Goal: Check status: Check status

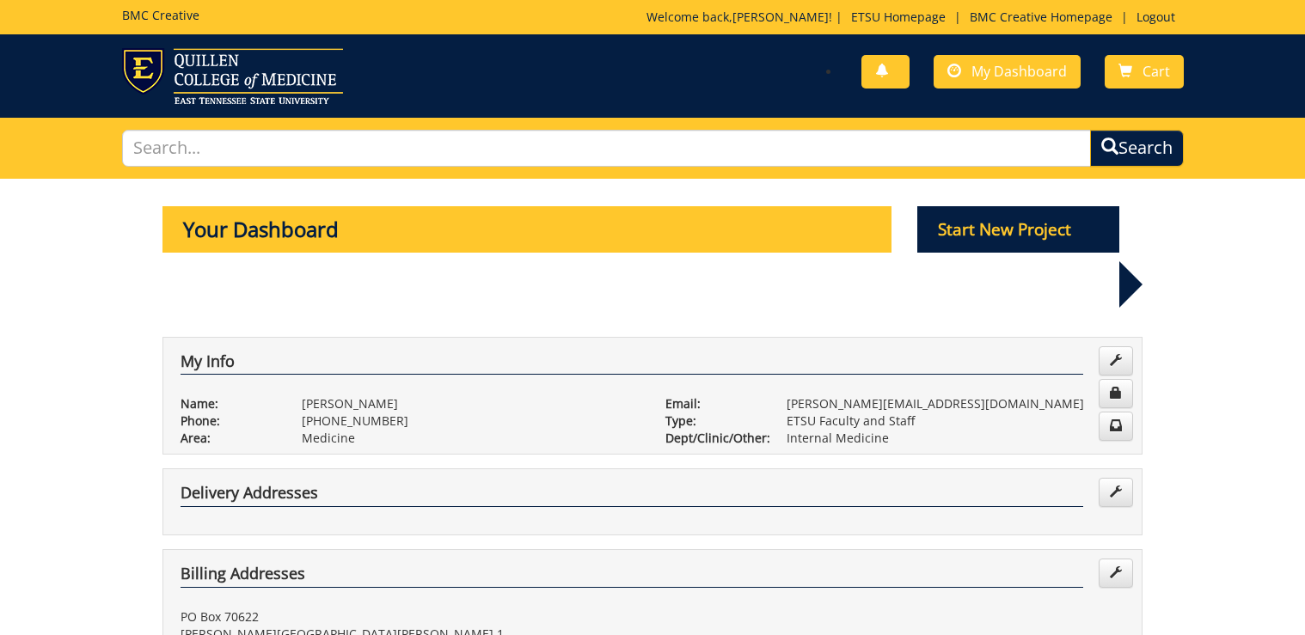
scroll to position [825, 0]
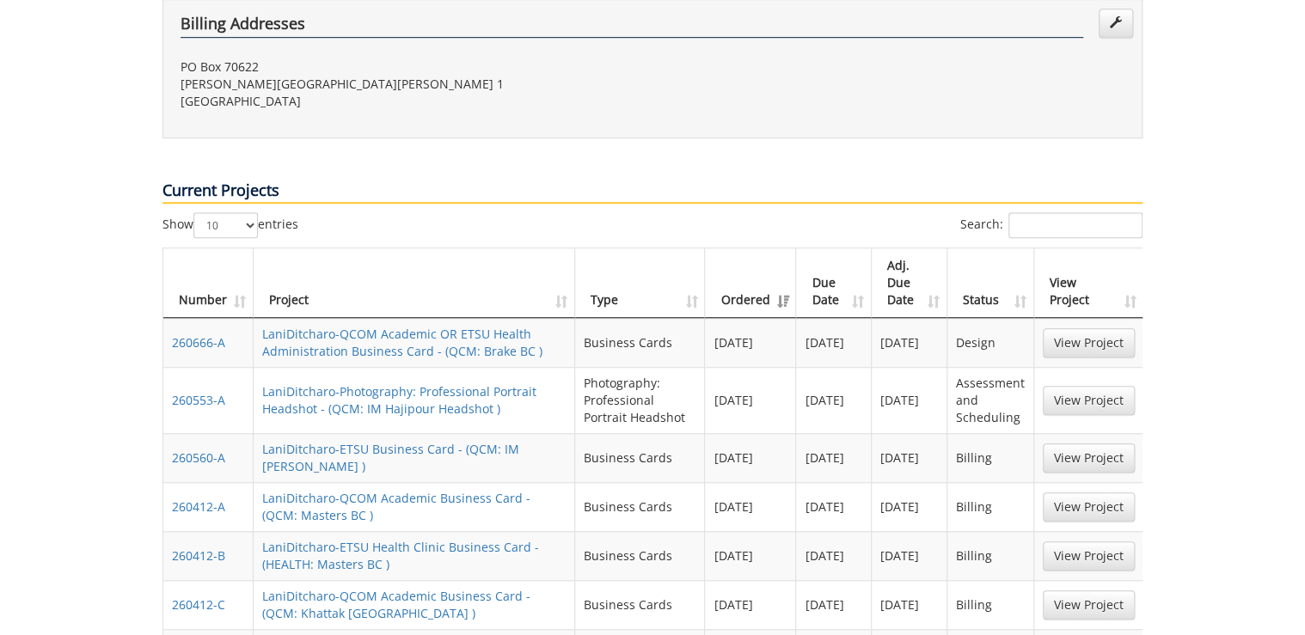
scroll to position [481, 0]
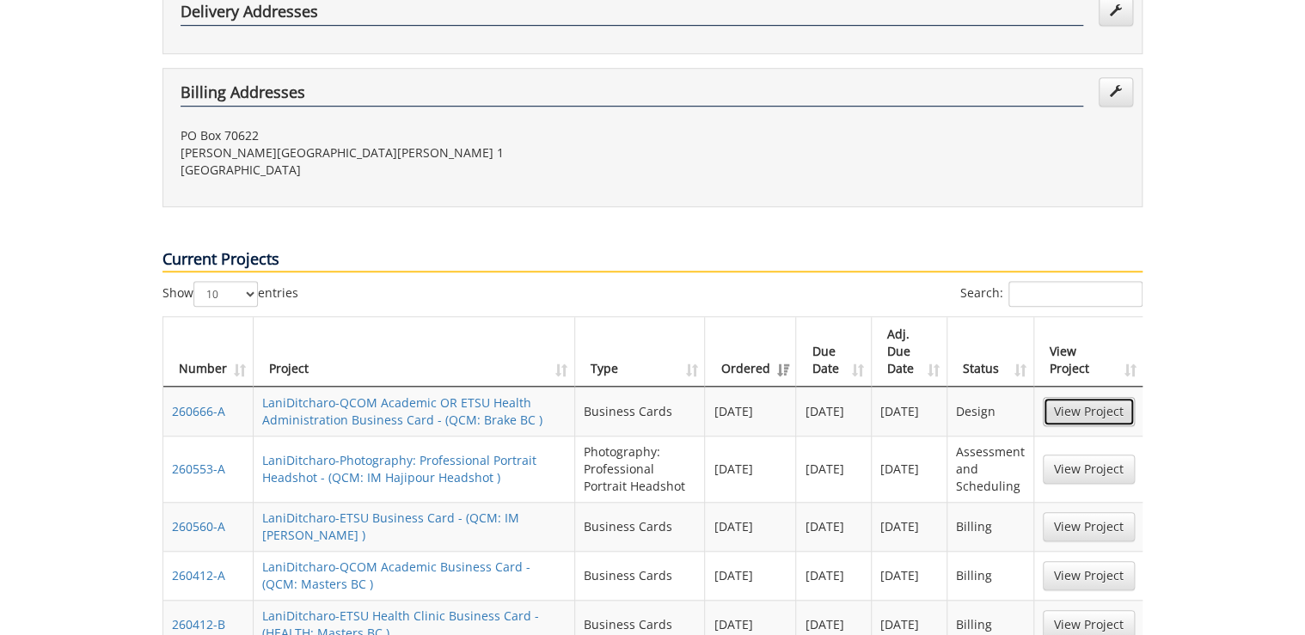
click at [1100, 397] on link "View Project" at bounding box center [1089, 411] width 92 height 29
click at [1080, 455] on link "View Project" at bounding box center [1089, 469] width 92 height 29
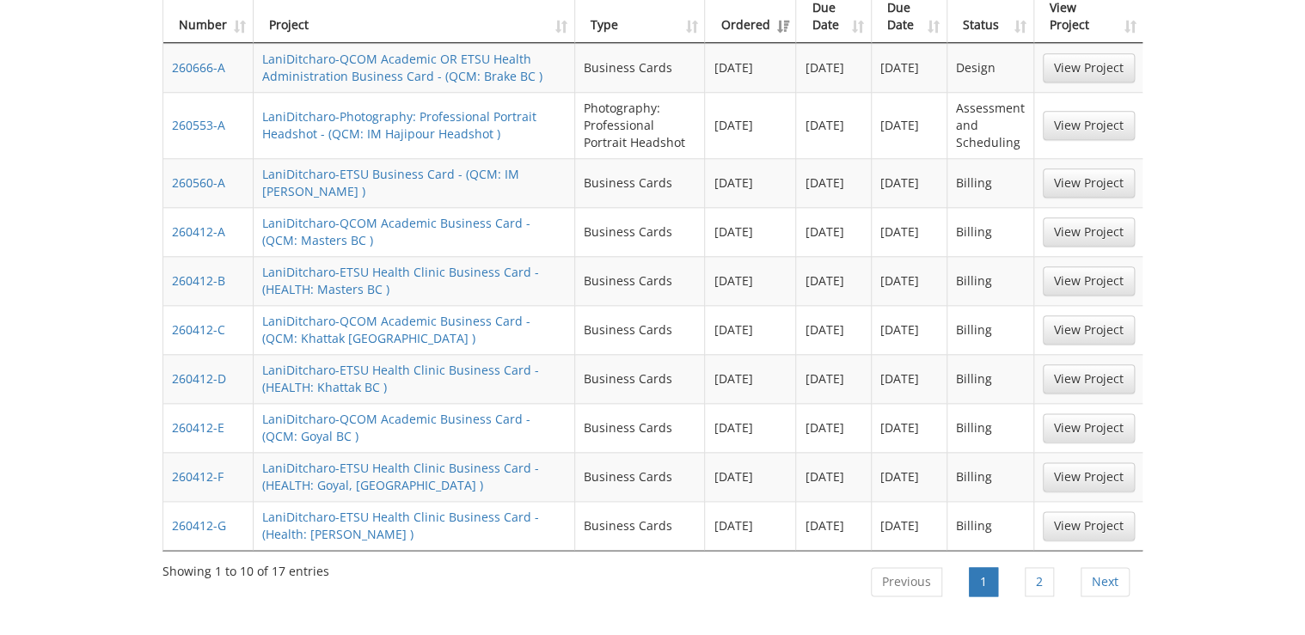
scroll to position [894, 0]
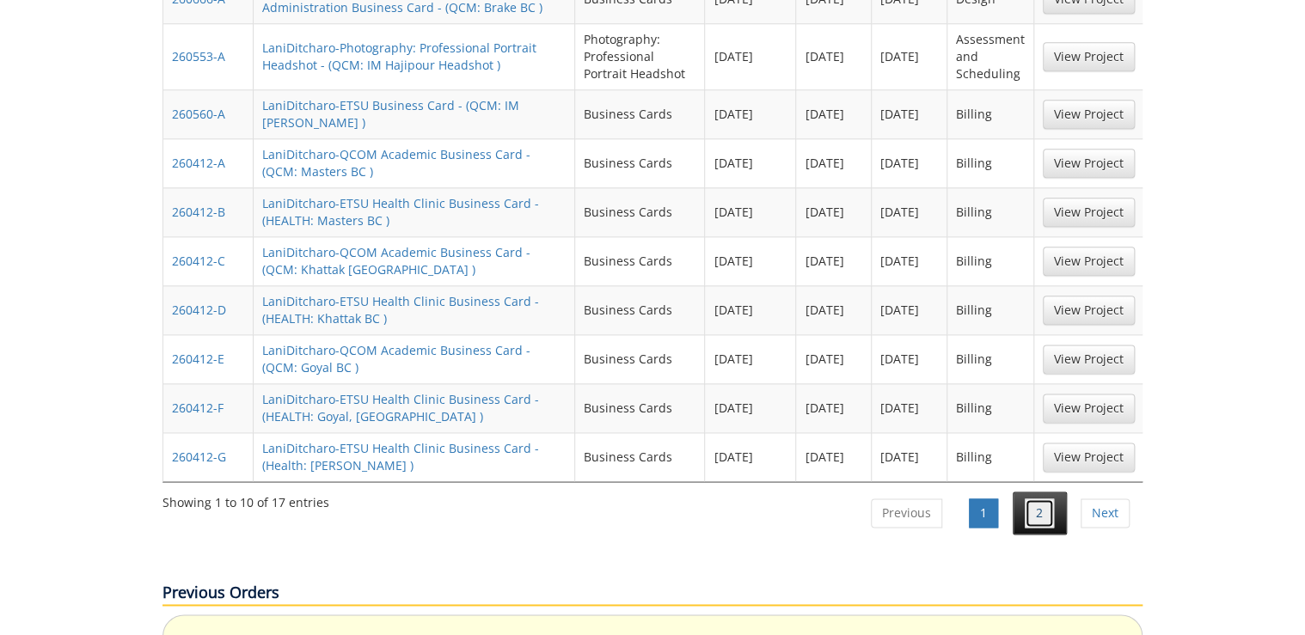
click at [1029, 499] on link "2" at bounding box center [1039, 513] width 29 height 29
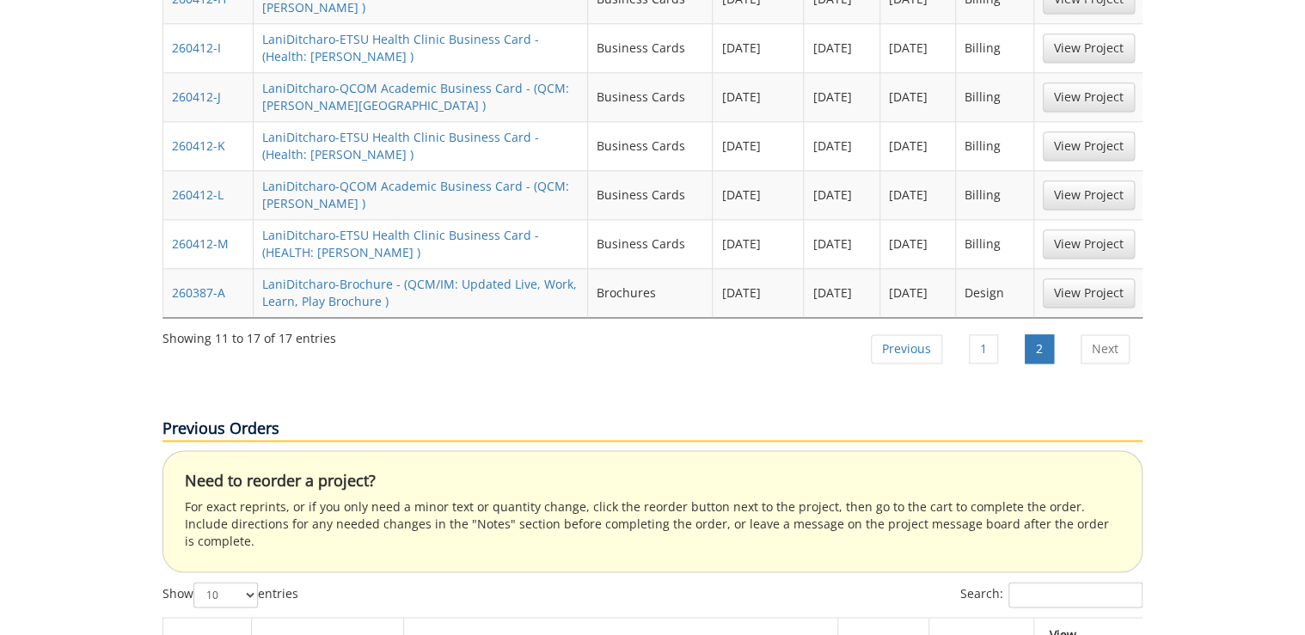
scroll to position [825, 0]
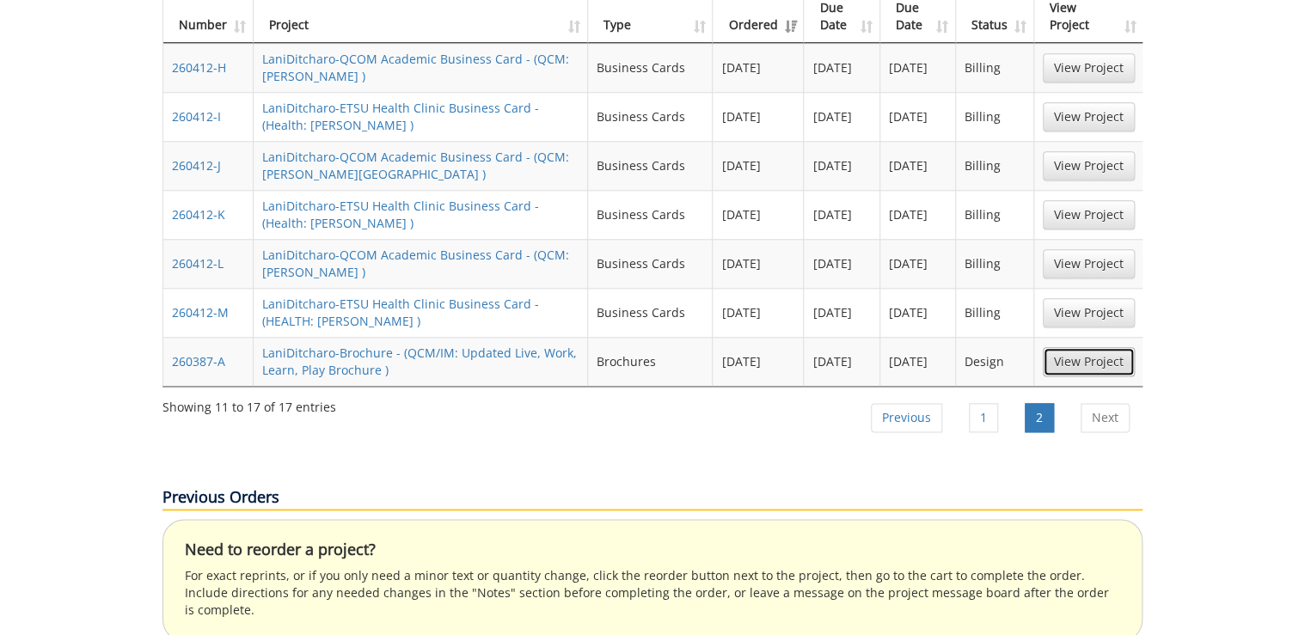
click at [1076, 347] on link "View Project" at bounding box center [1089, 361] width 92 height 29
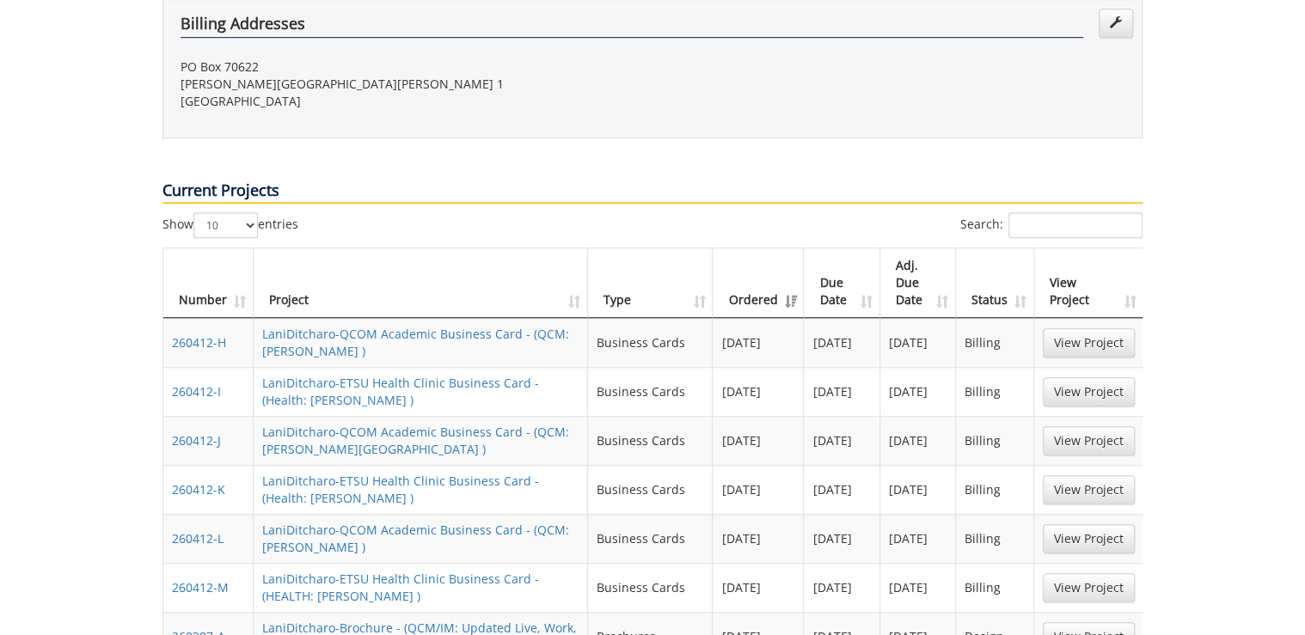
scroll to position [69, 0]
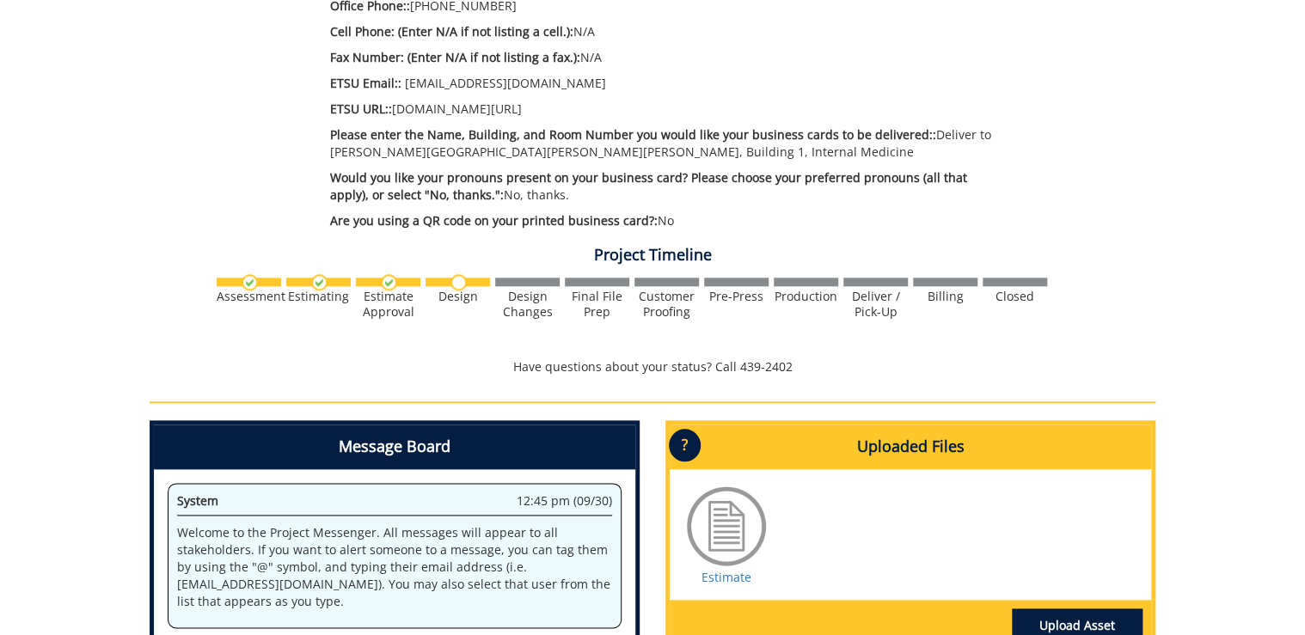
scroll to position [825, 0]
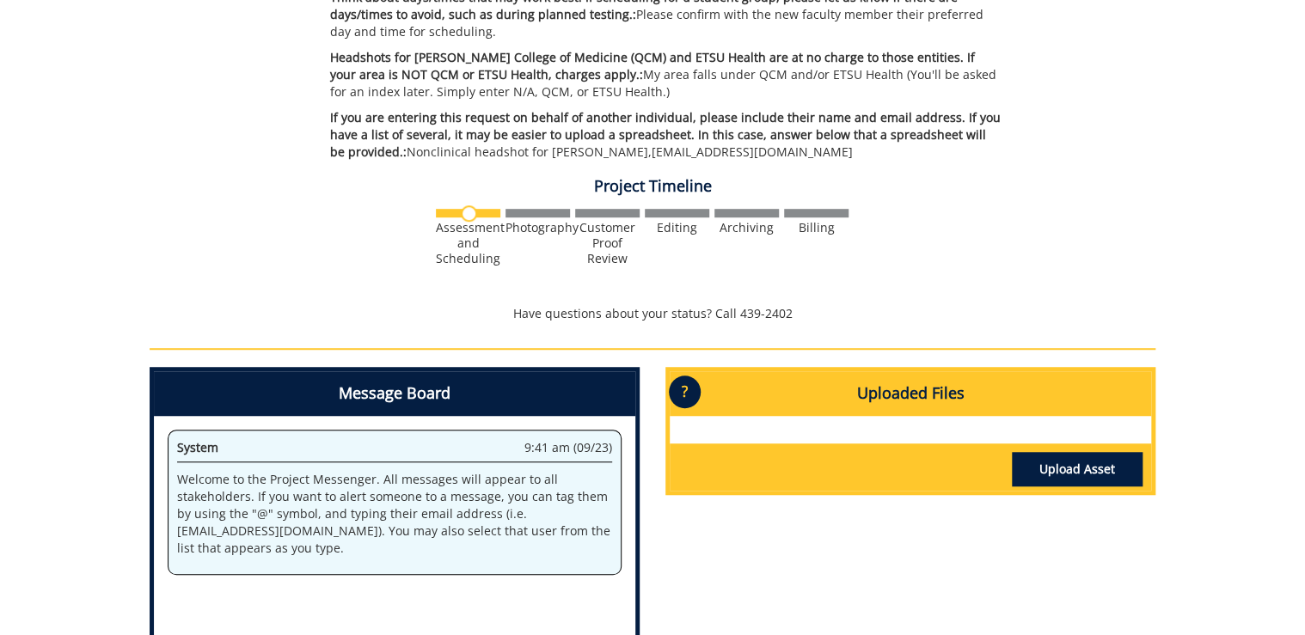
scroll to position [619, 0]
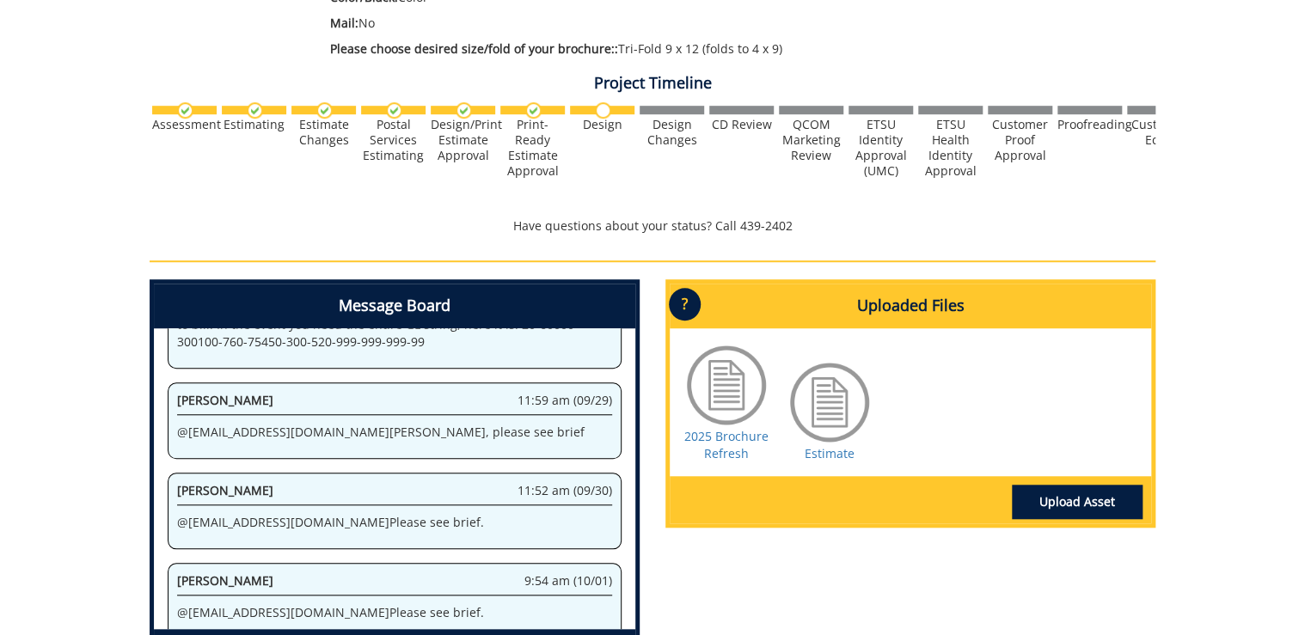
scroll to position [619, 0]
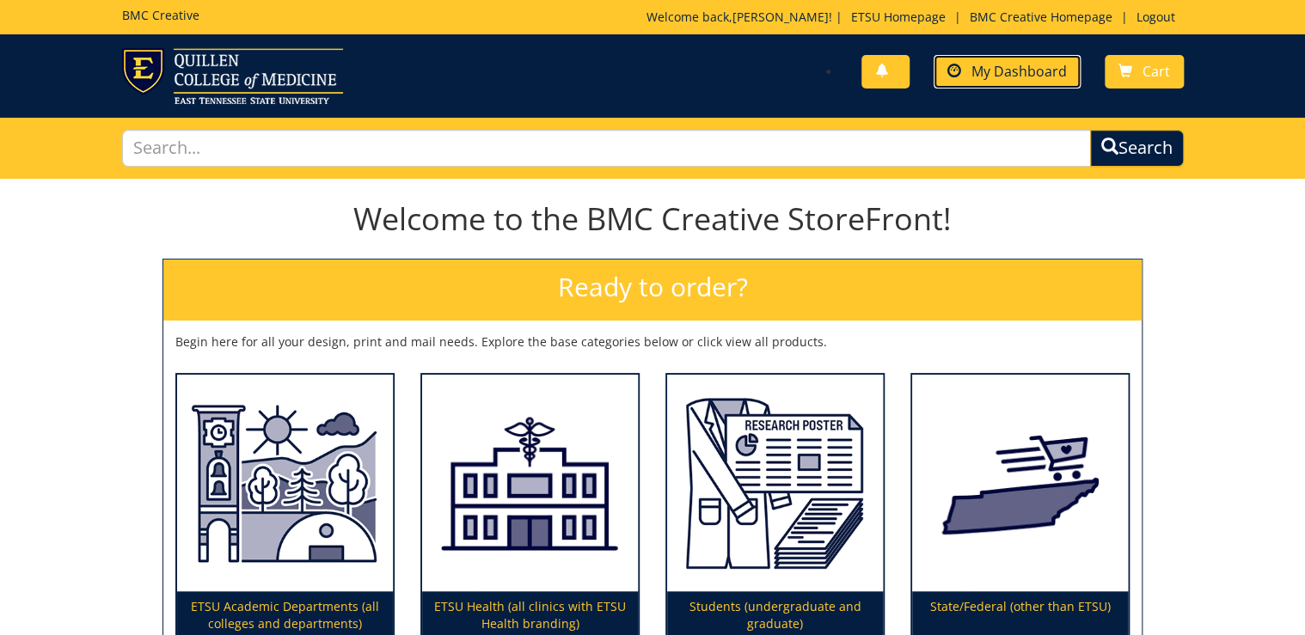
click at [1031, 77] on span "My Dashboard" at bounding box center [1018, 71] width 95 height 19
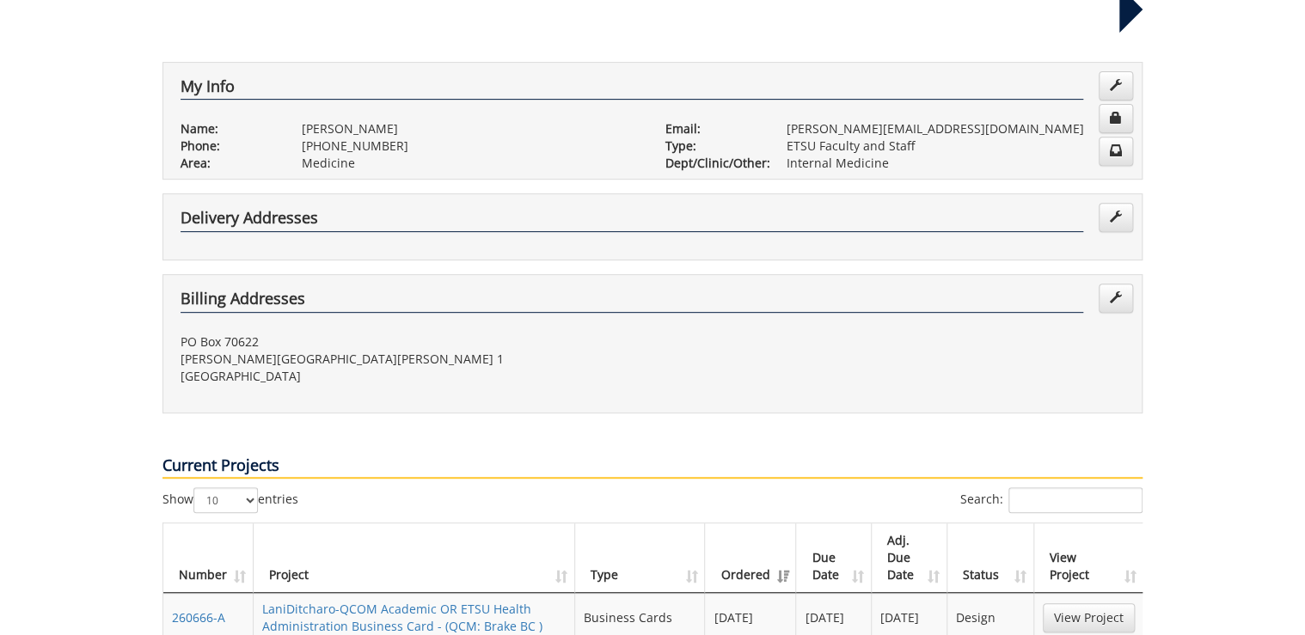
scroll to position [413, 0]
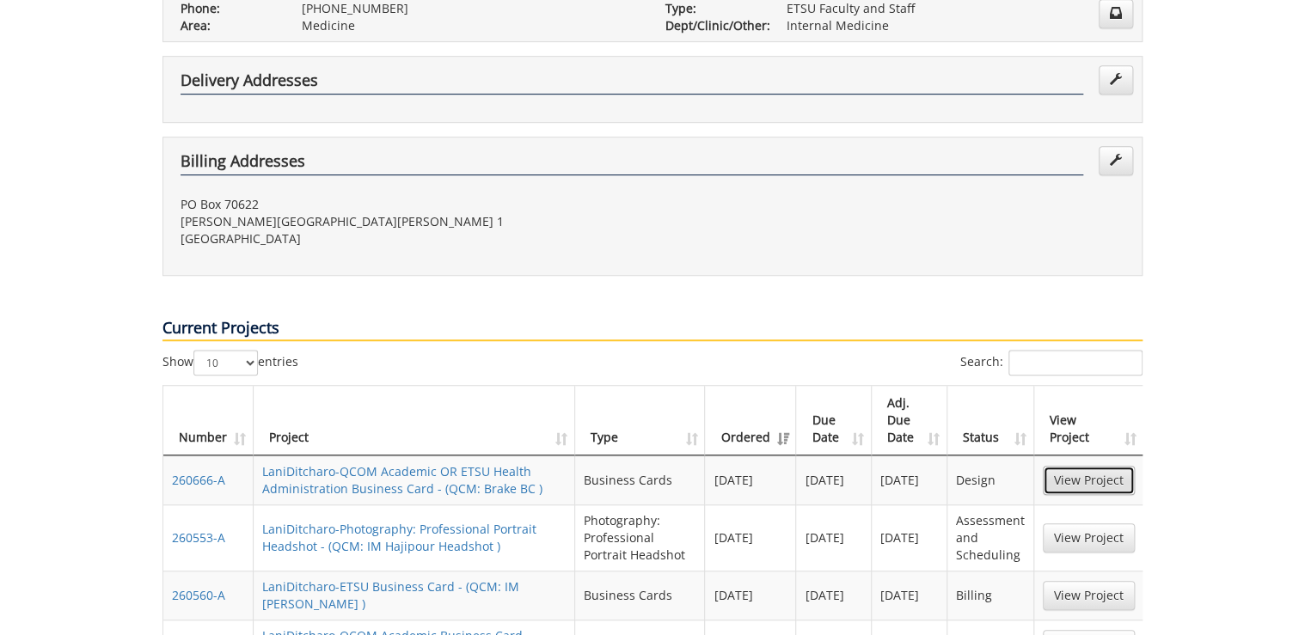
click at [1122, 466] on link "View Project" at bounding box center [1089, 480] width 92 height 29
click at [1073, 524] on link "View Project" at bounding box center [1089, 538] width 92 height 29
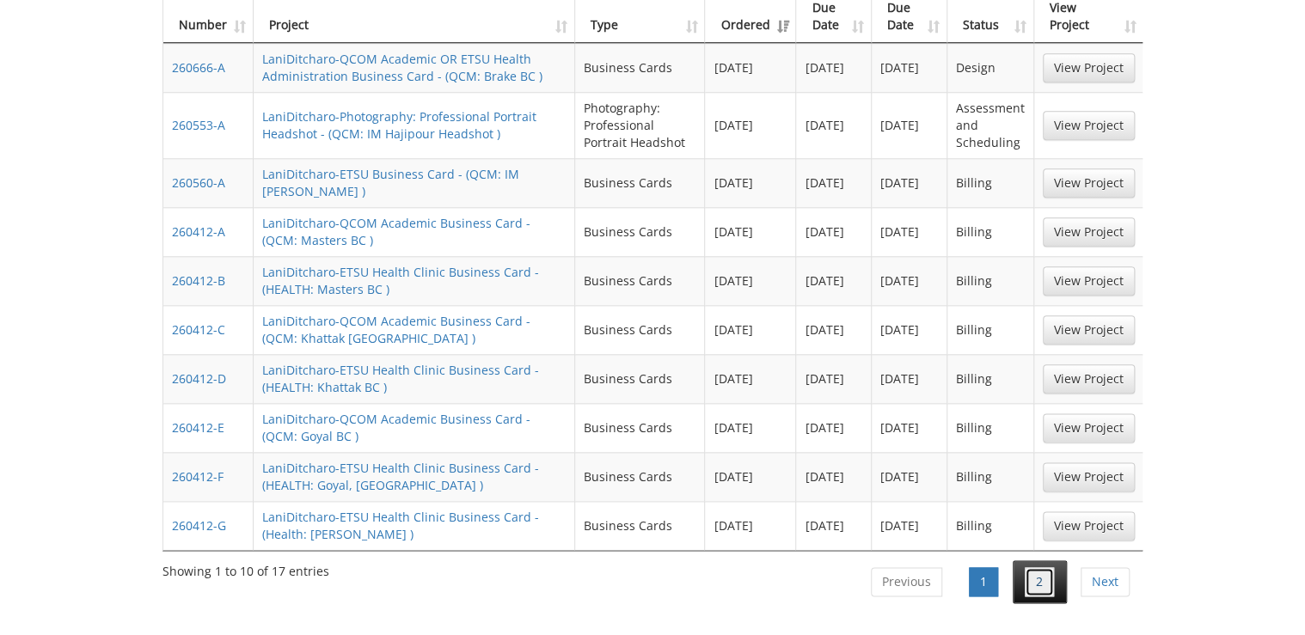
click at [1026, 567] on link "2" at bounding box center [1039, 581] width 29 height 29
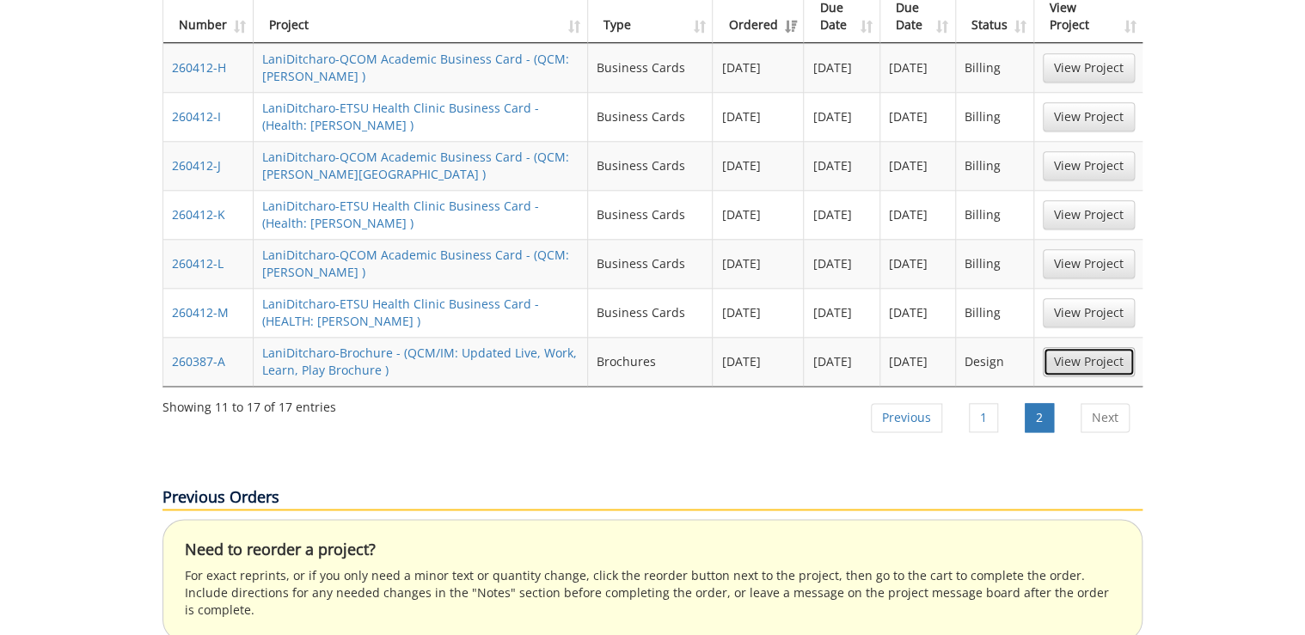
click at [1104, 347] on link "View Project" at bounding box center [1089, 361] width 92 height 29
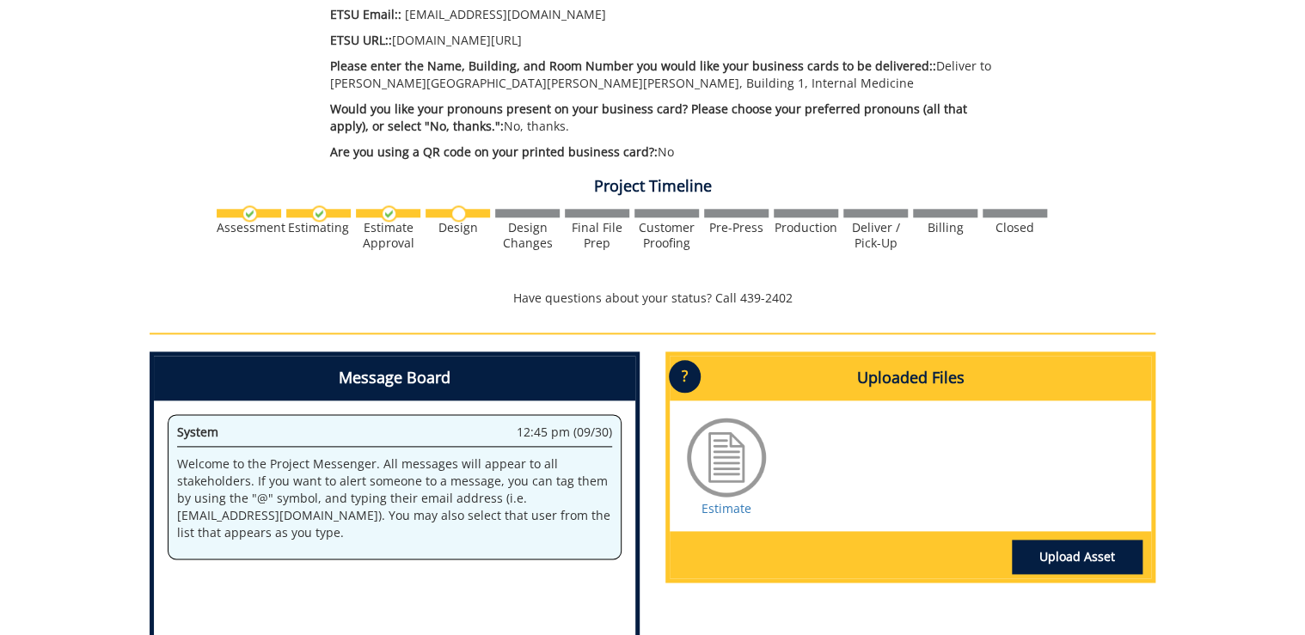
scroll to position [963, 0]
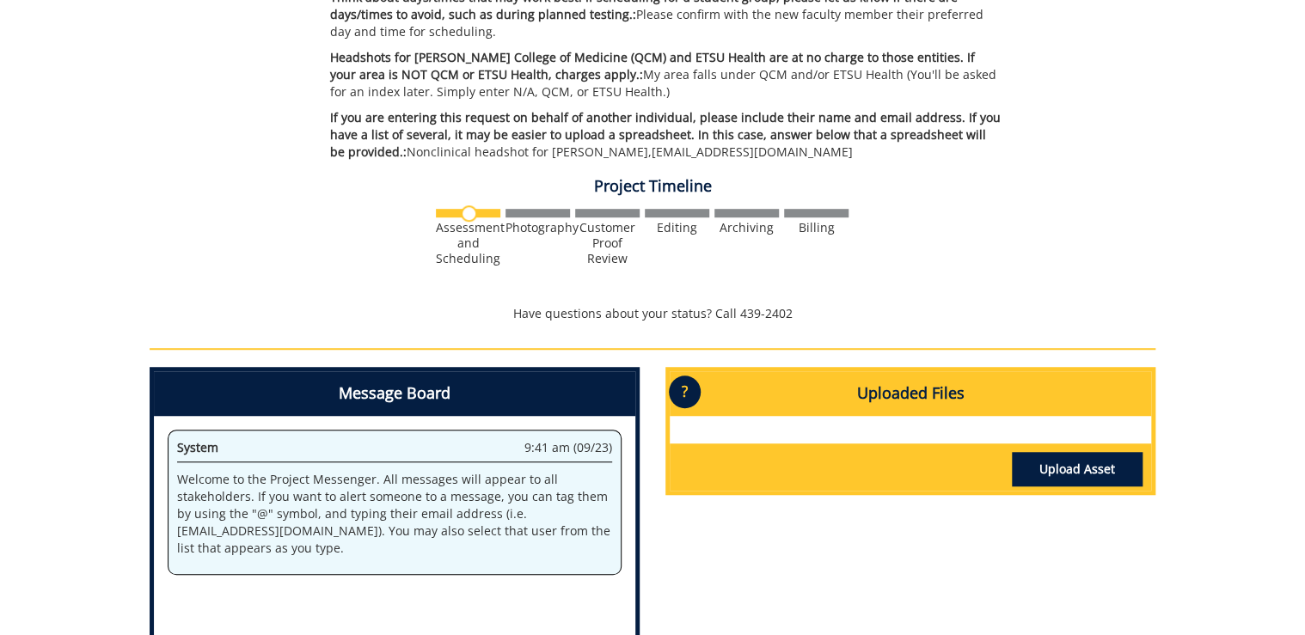
scroll to position [734, 0]
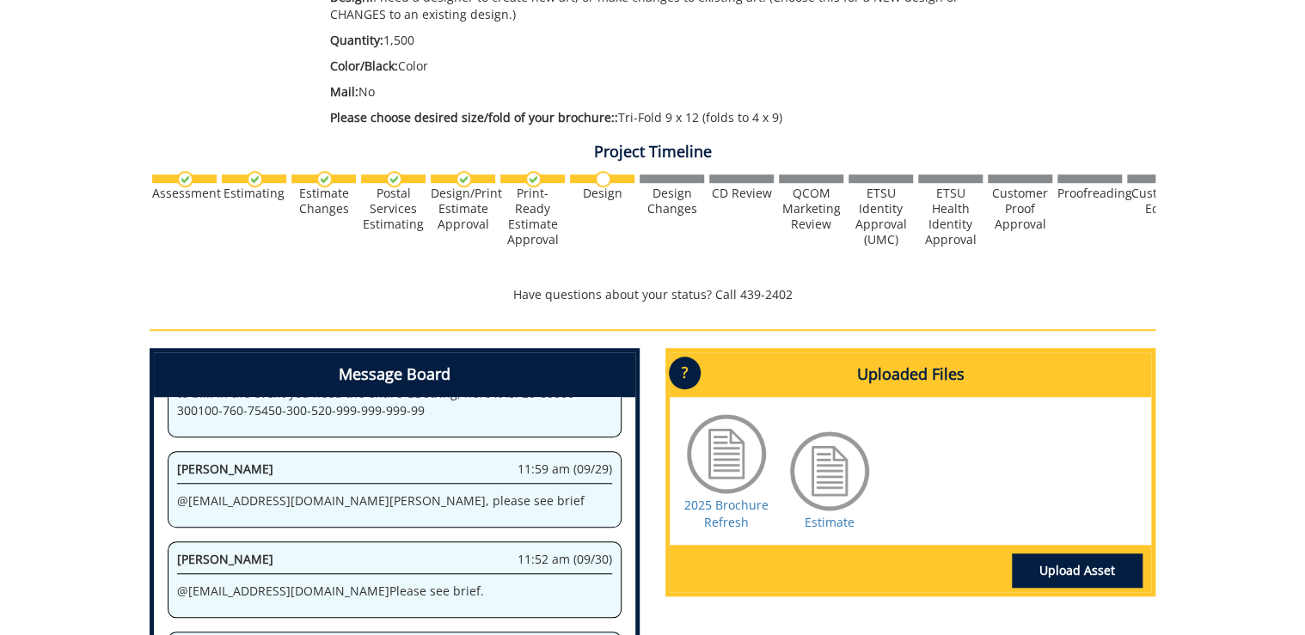
scroll to position [715, 0]
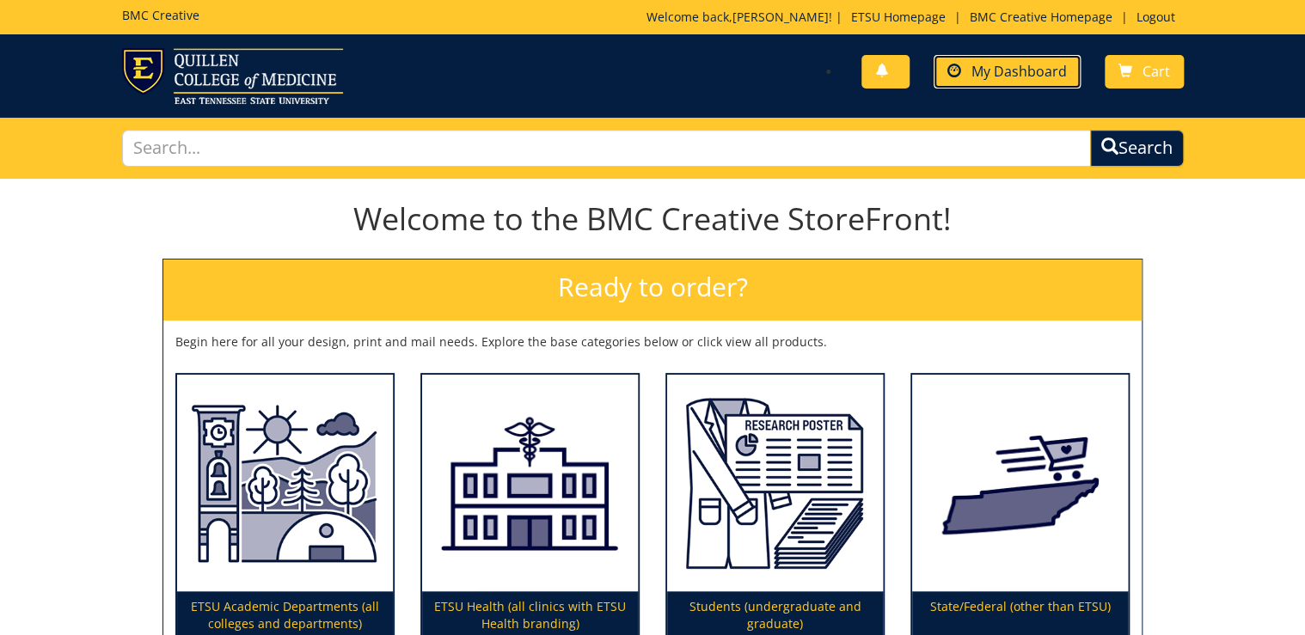
click at [1032, 71] on span "My Dashboard" at bounding box center [1018, 71] width 95 height 19
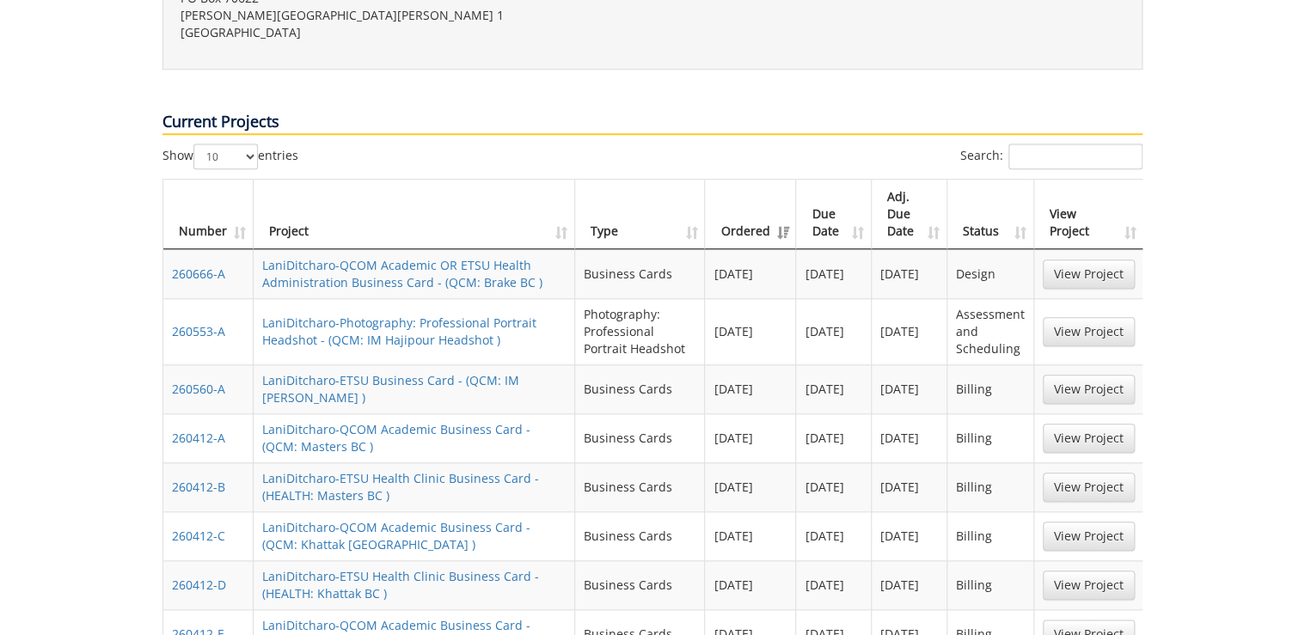
scroll to position [756, 0]
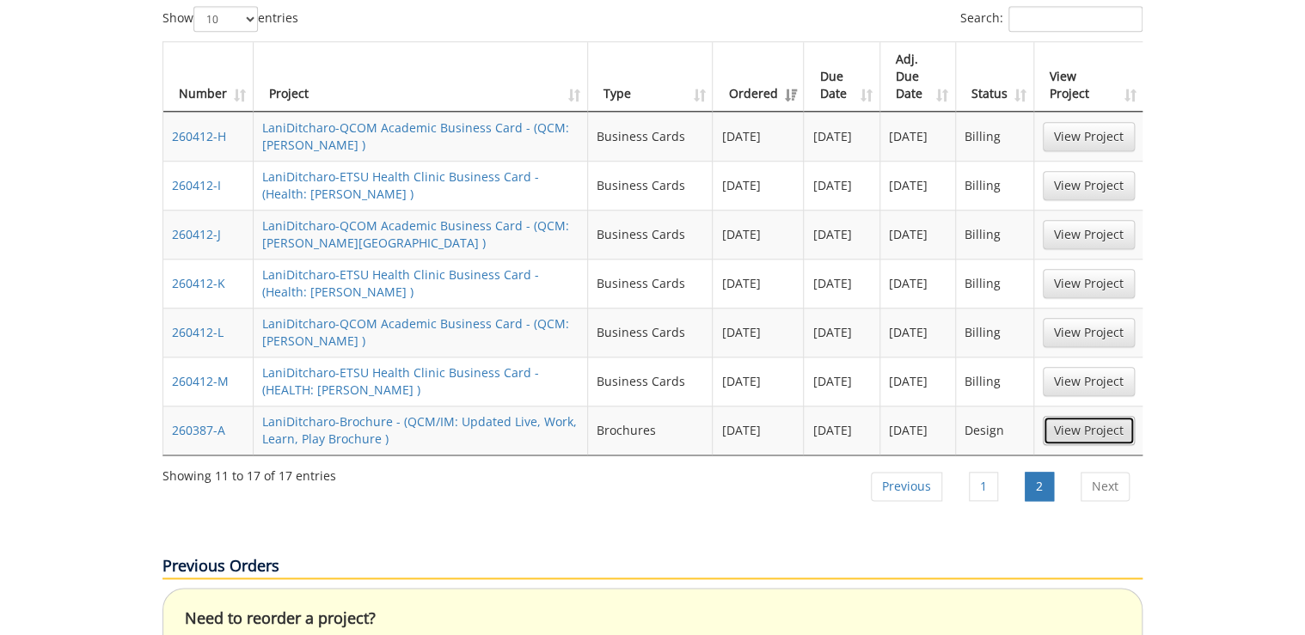
click at [1093, 416] on link "View Project" at bounding box center [1089, 430] width 92 height 29
click at [1001, 465] on li "1" at bounding box center [984, 486] width 54 height 43
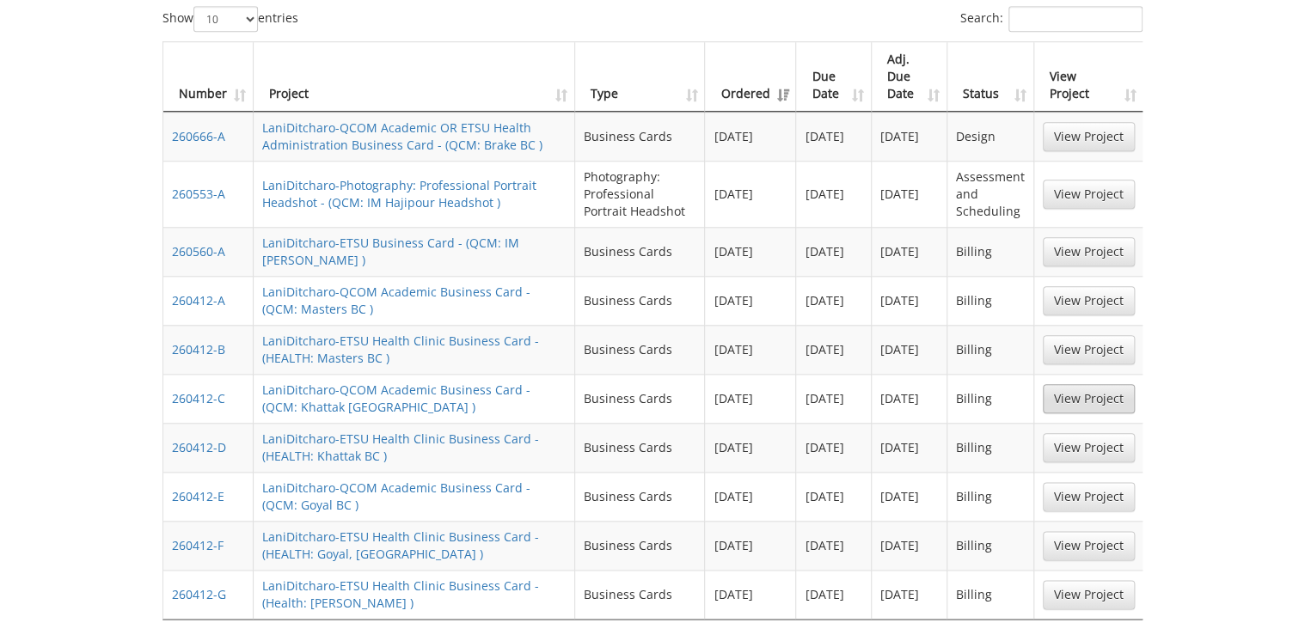
scroll to position [619, 0]
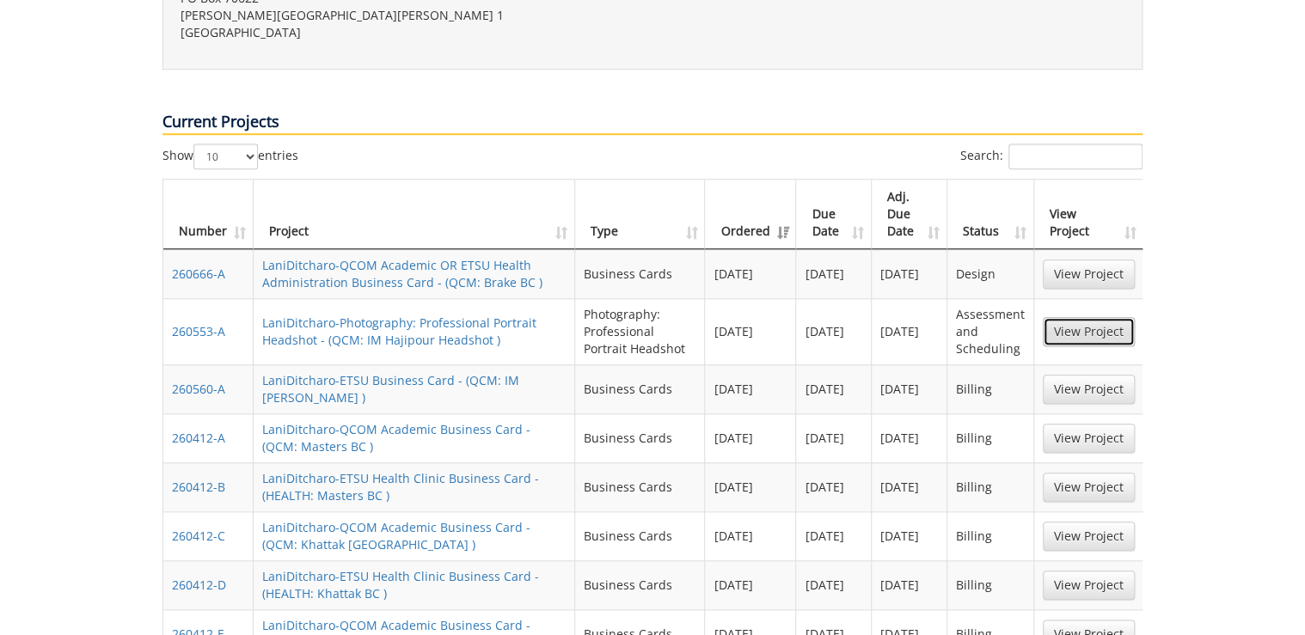
click at [1101, 317] on link "View Project" at bounding box center [1089, 331] width 92 height 29
click at [1080, 260] on link "View Project" at bounding box center [1089, 274] width 92 height 29
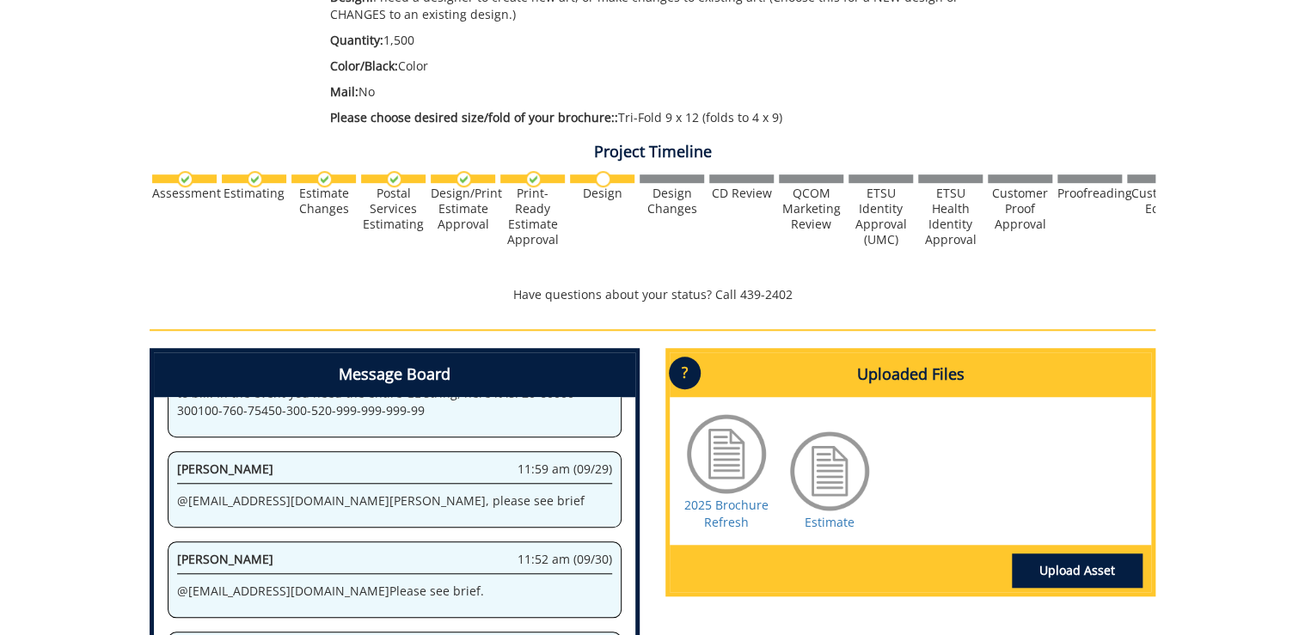
scroll to position [619, 0]
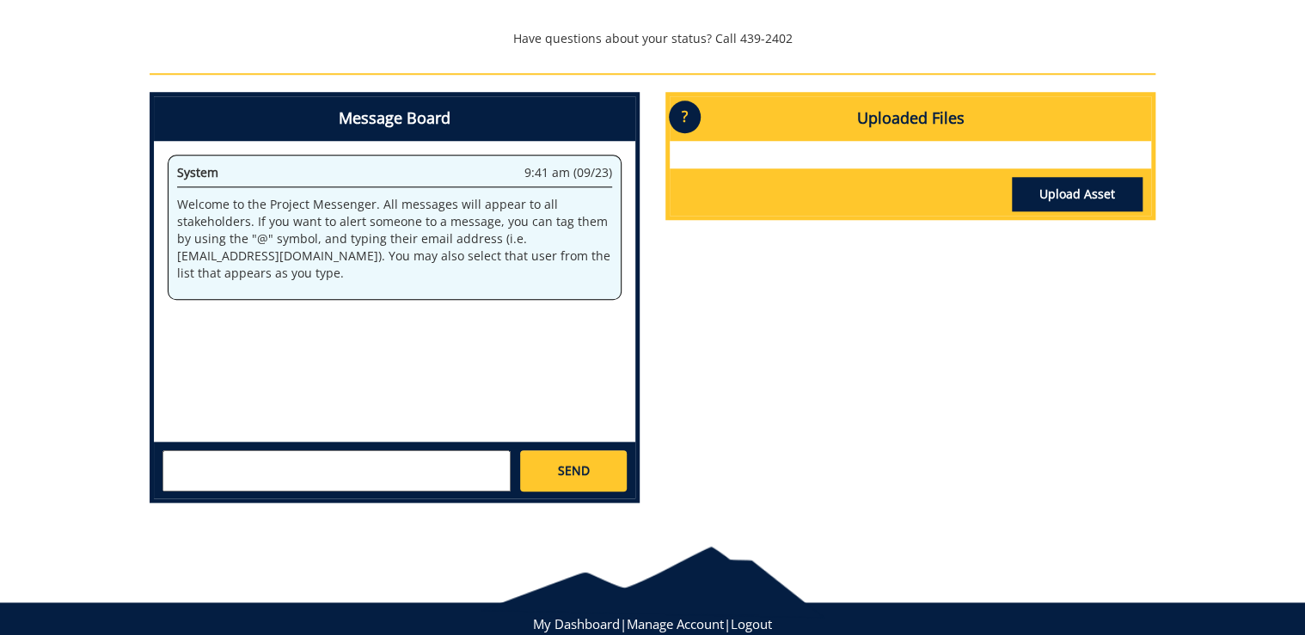
scroll to position [734, 0]
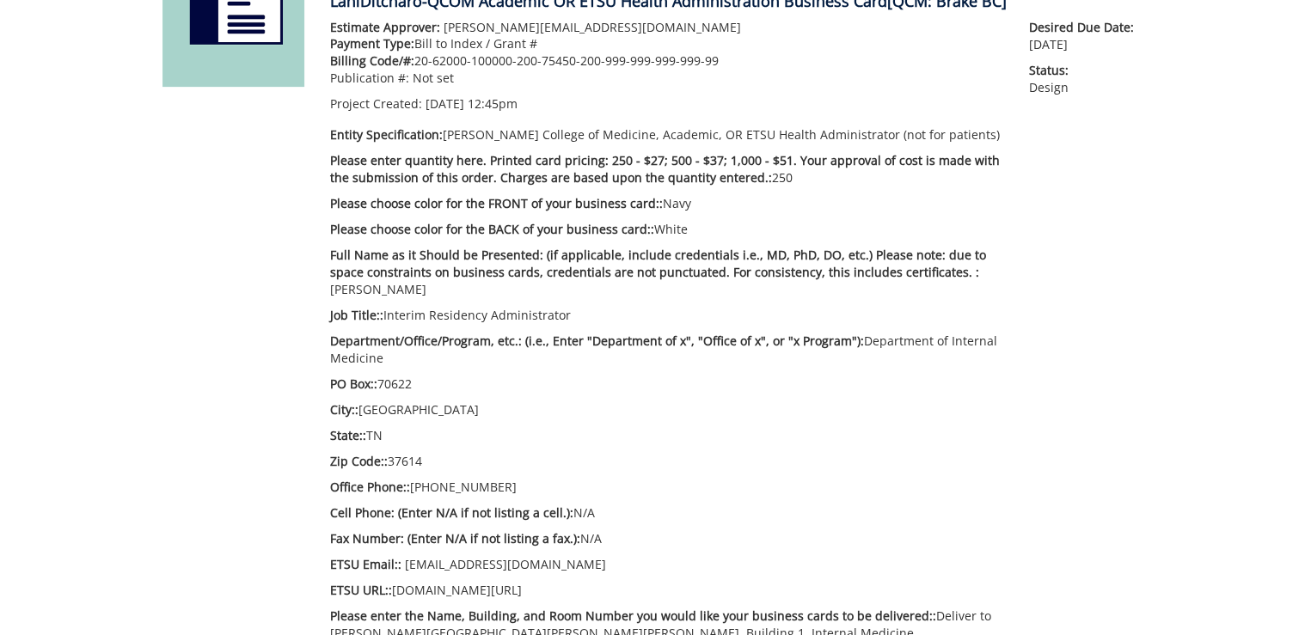
scroll to position [206, 0]
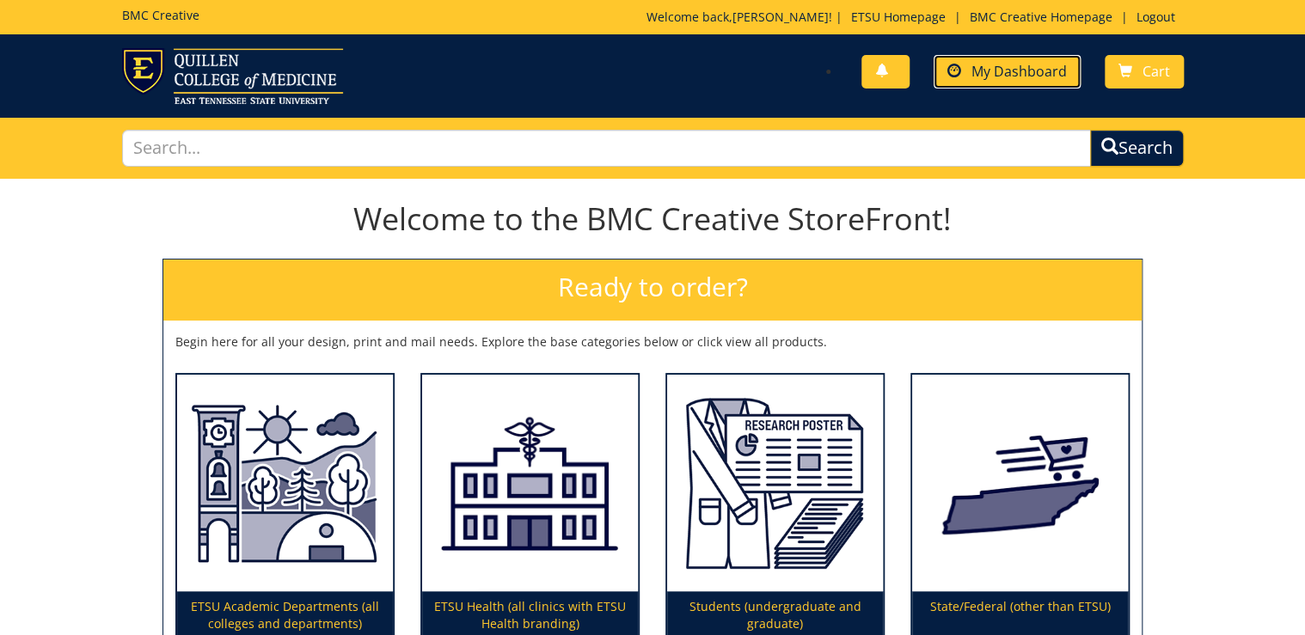
click at [1001, 63] on span "My Dashboard" at bounding box center [1018, 71] width 95 height 19
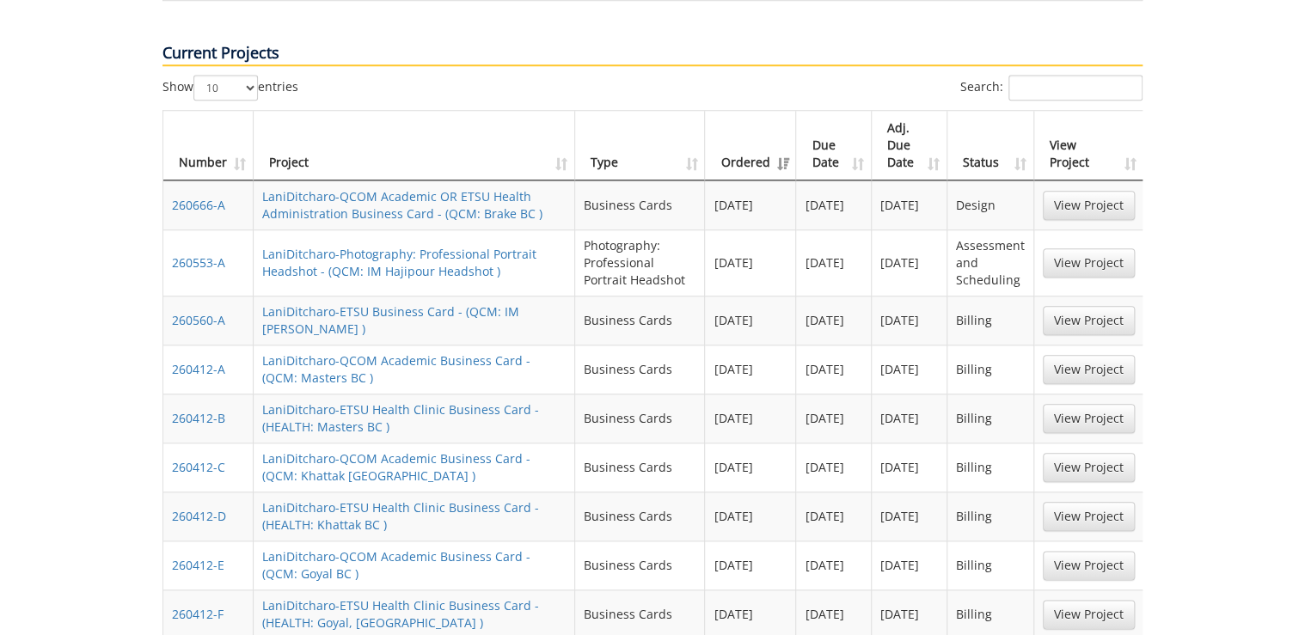
scroll to position [894, 0]
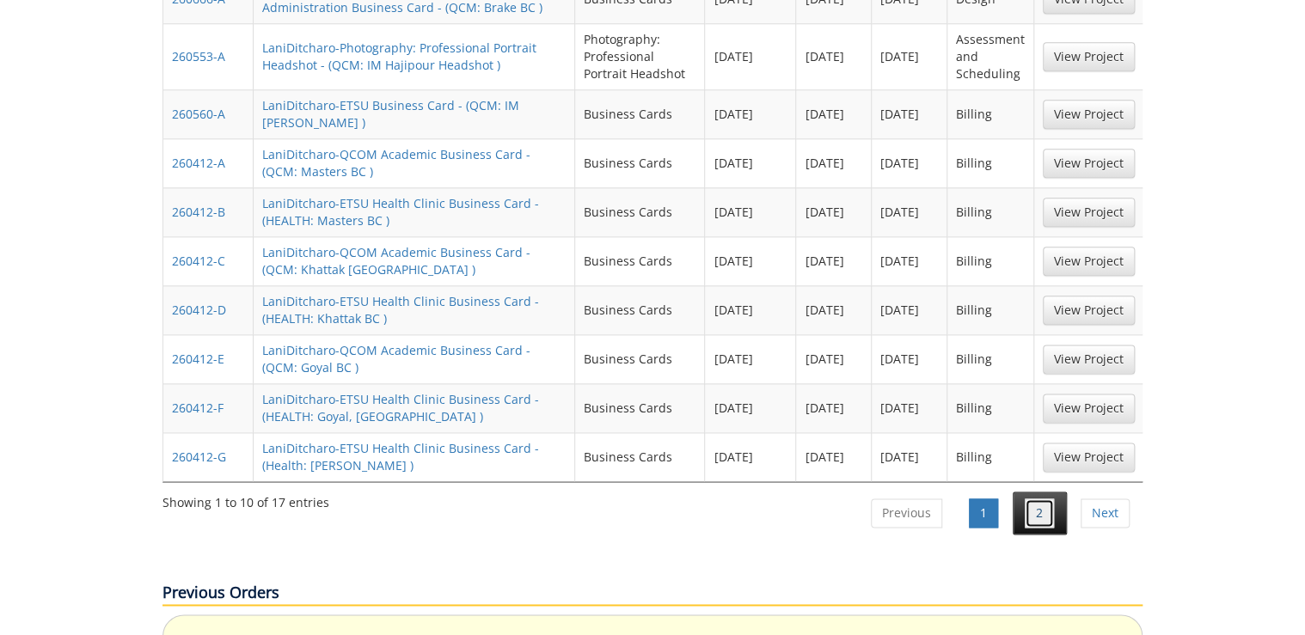
click at [1033, 499] on link "2" at bounding box center [1039, 513] width 29 height 29
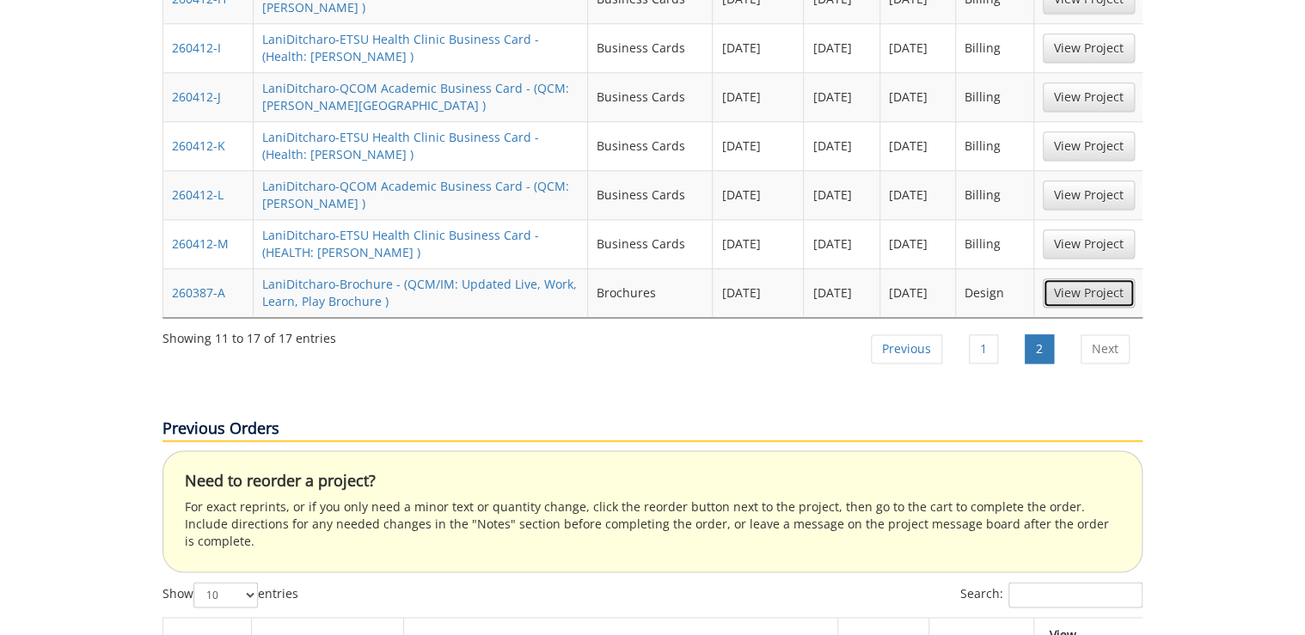
click at [1091, 279] on link "View Project" at bounding box center [1089, 293] width 92 height 29
click at [980, 334] on link "1" at bounding box center [983, 348] width 29 height 29
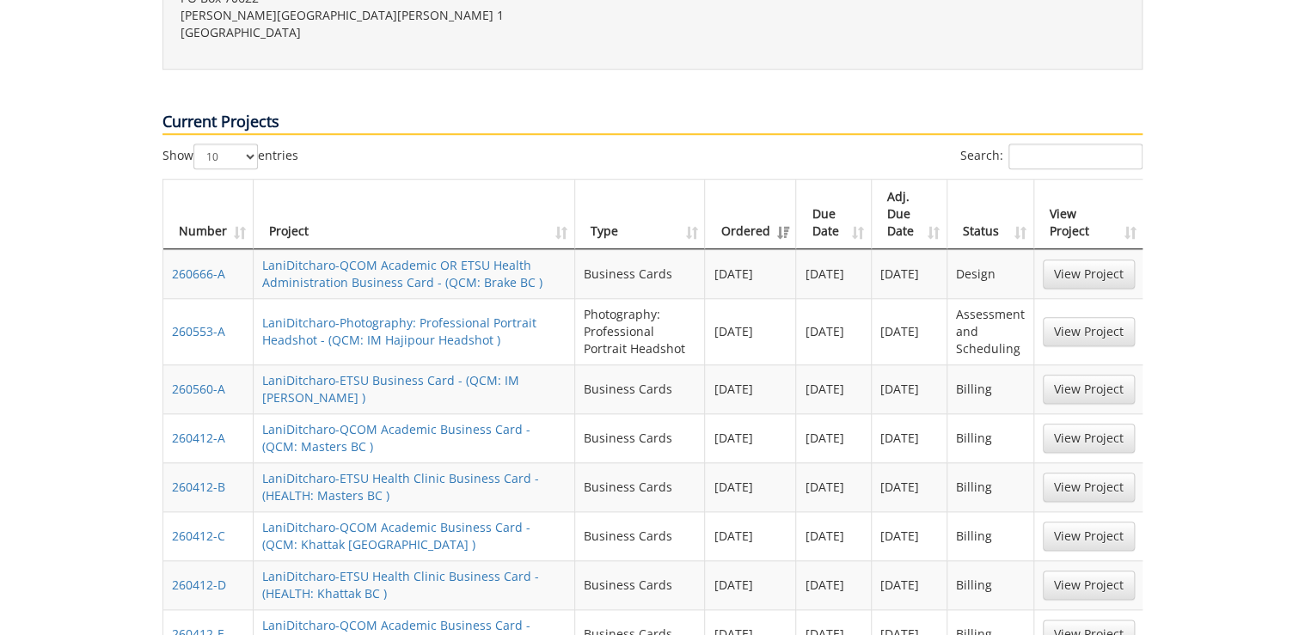
scroll to position [550, 0]
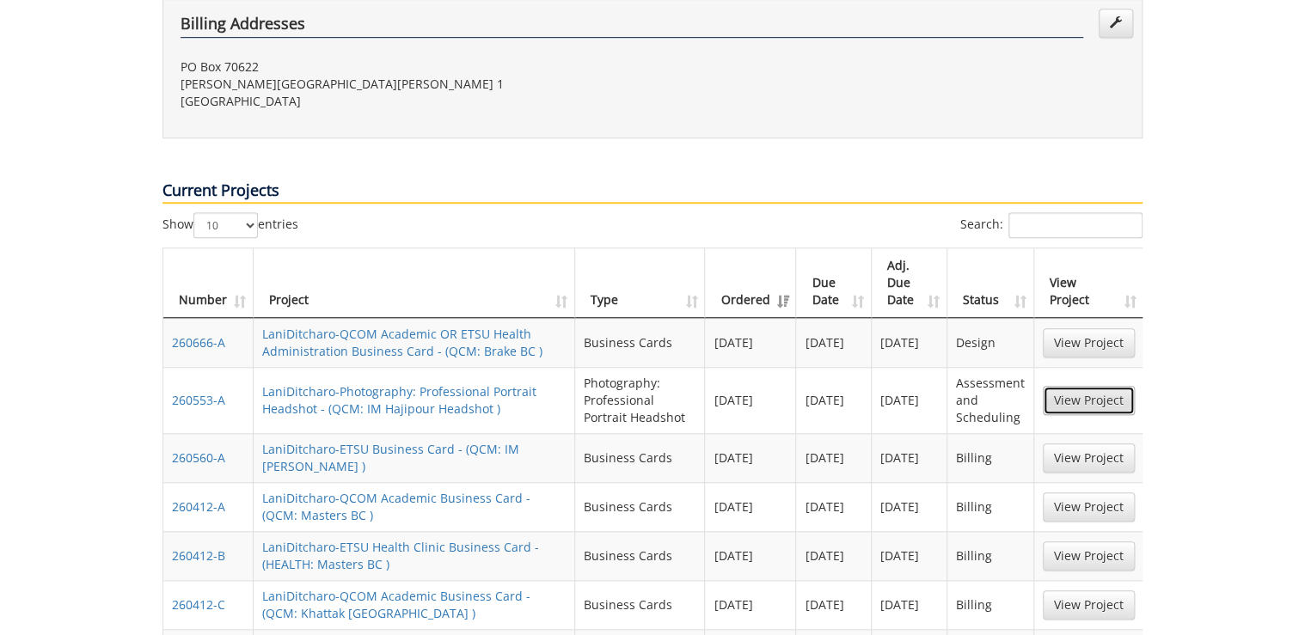
click at [1099, 386] on link "View Project" at bounding box center [1089, 400] width 92 height 29
click at [1081, 328] on link "View Project" at bounding box center [1089, 342] width 92 height 29
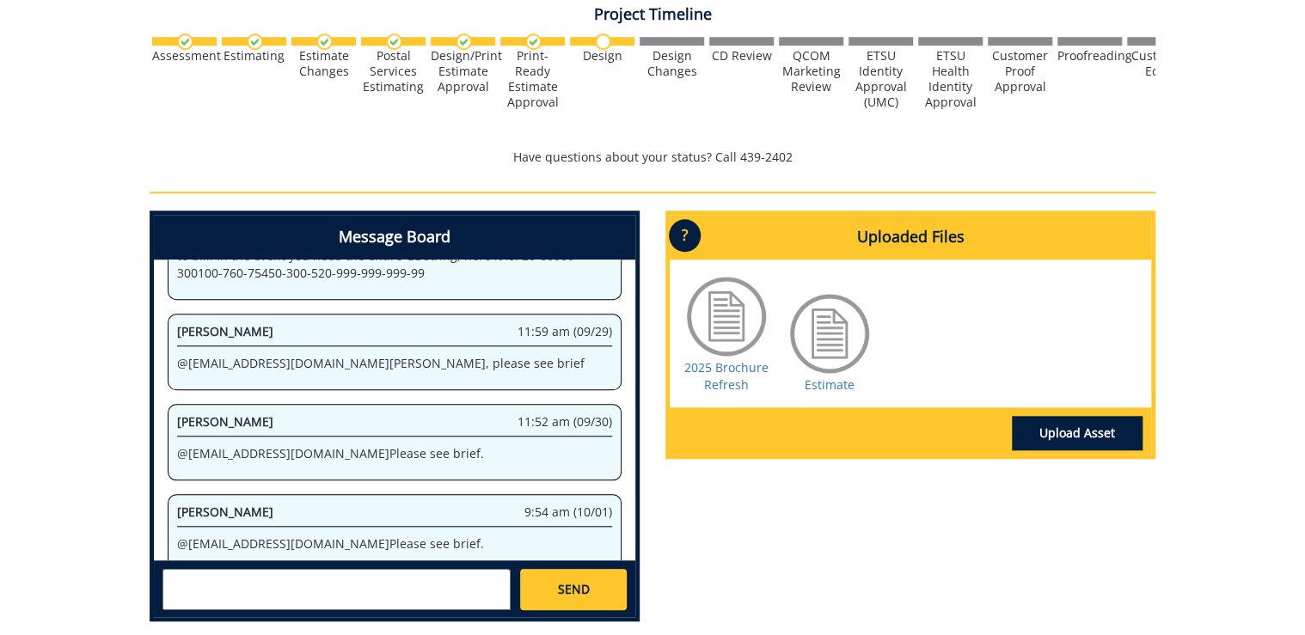
scroll to position [715, 0]
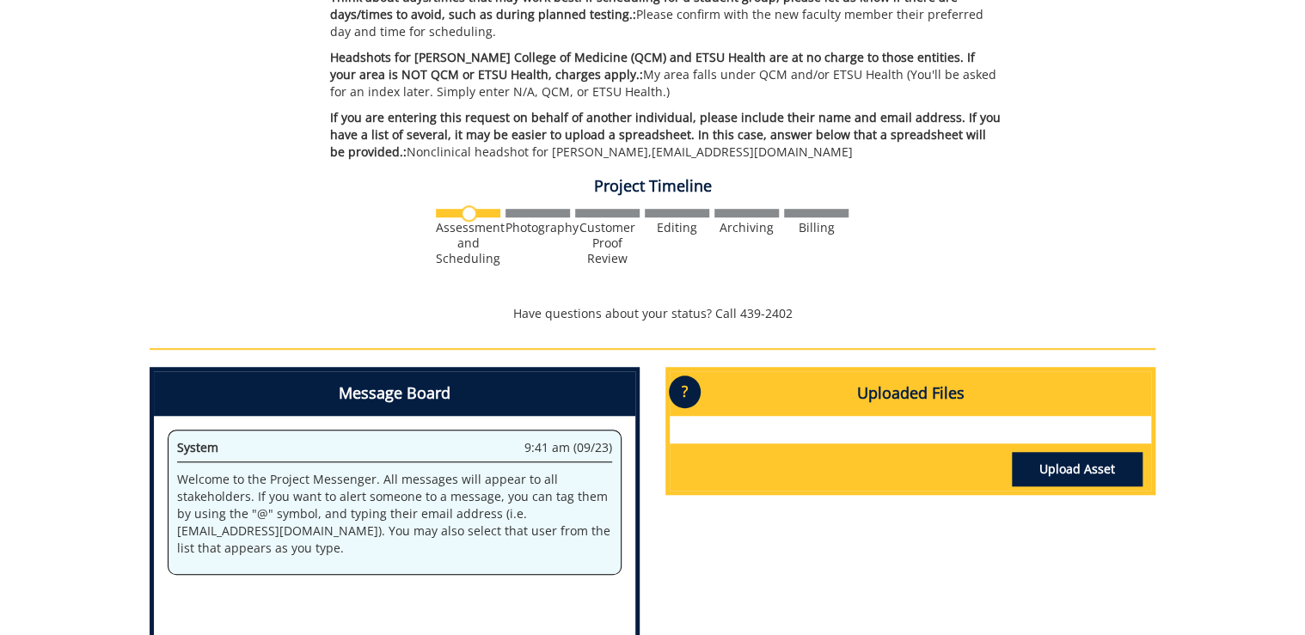
scroll to position [734, 0]
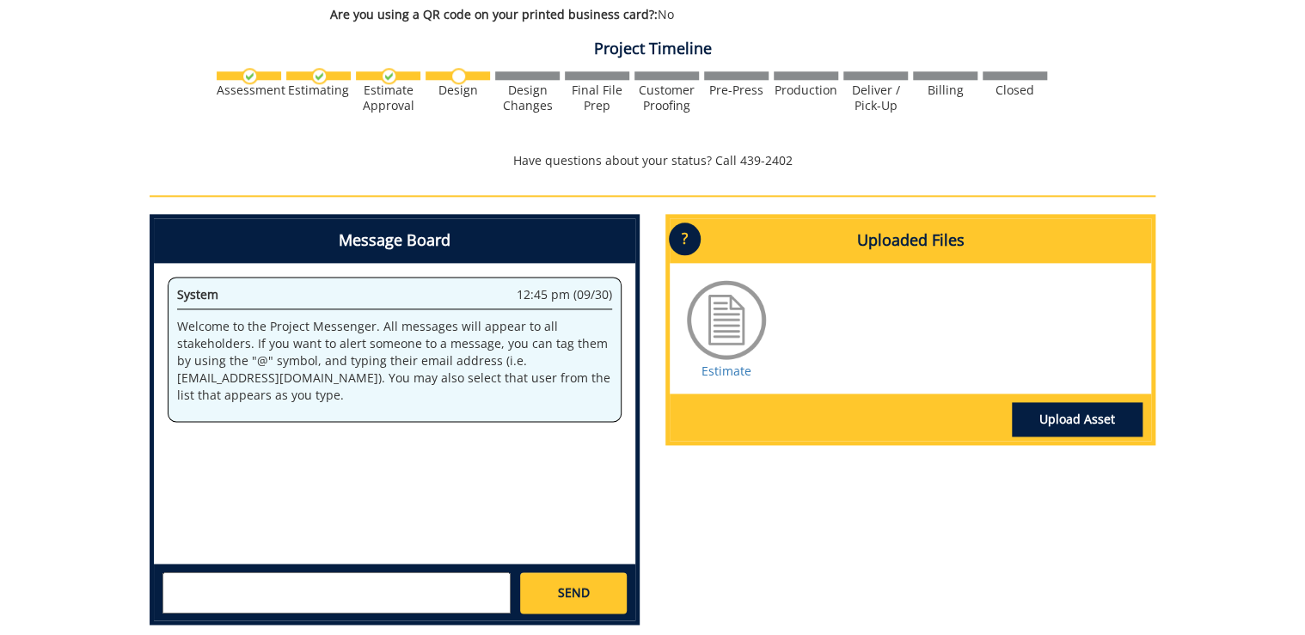
scroll to position [1032, 0]
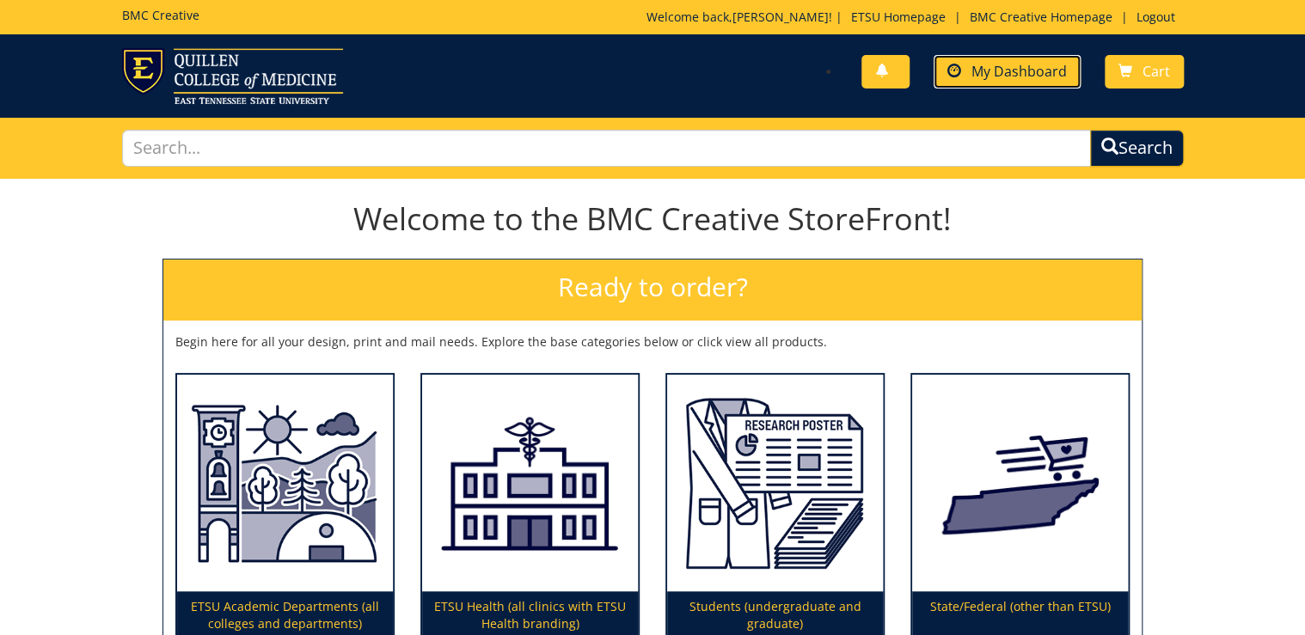
click at [974, 64] on span "My Dashboard" at bounding box center [1018, 71] width 95 height 19
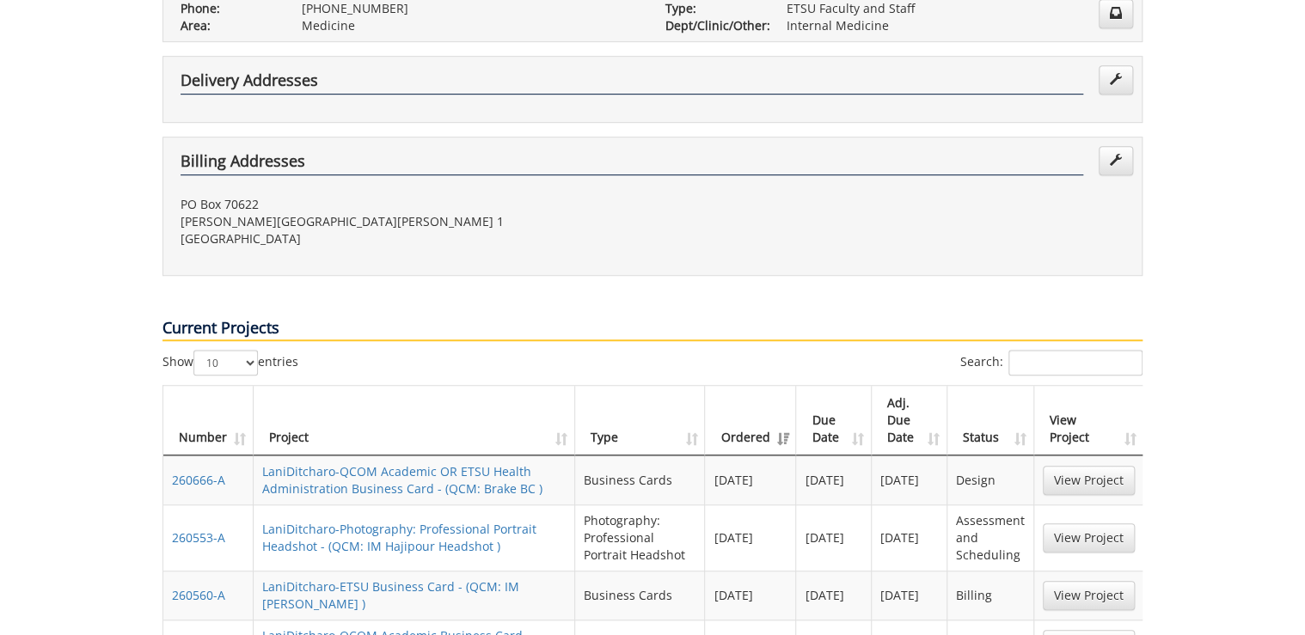
scroll to position [619, 0]
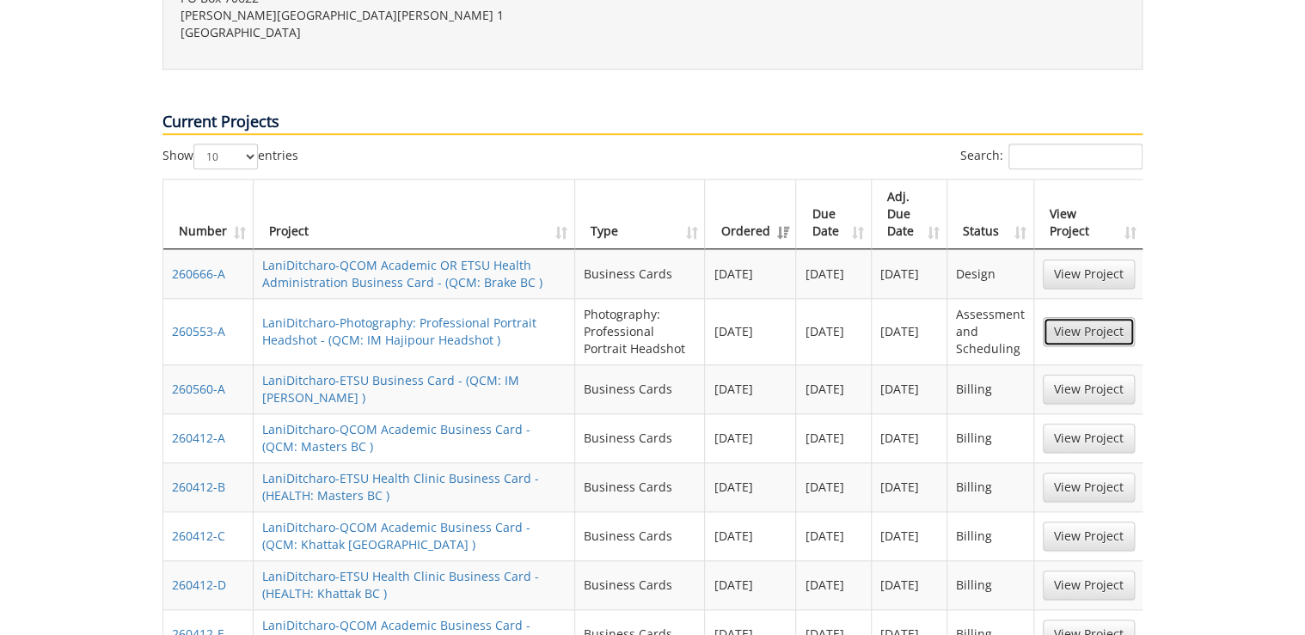
click at [1095, 317] on link "View Project" at bounding box center [1089, 331] width 92 height 29
click at [1095, 260] on link "View Project" at bounding box center [1089, 274] width 92 height 29
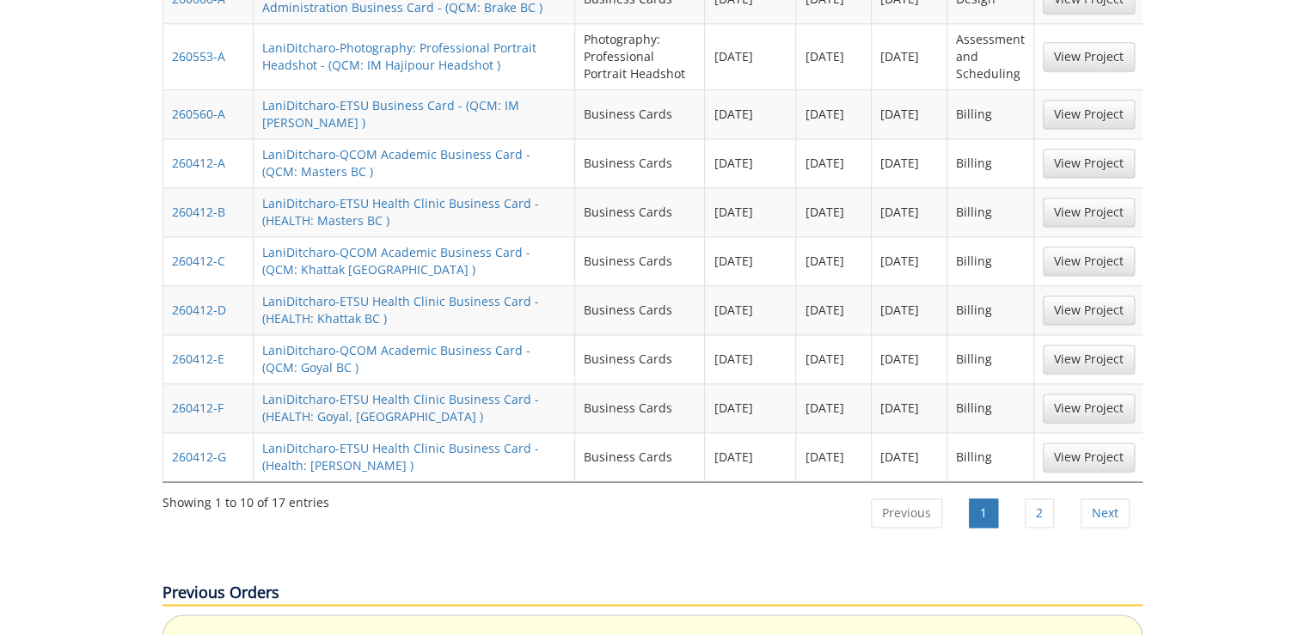
scroll to position [963, 0]
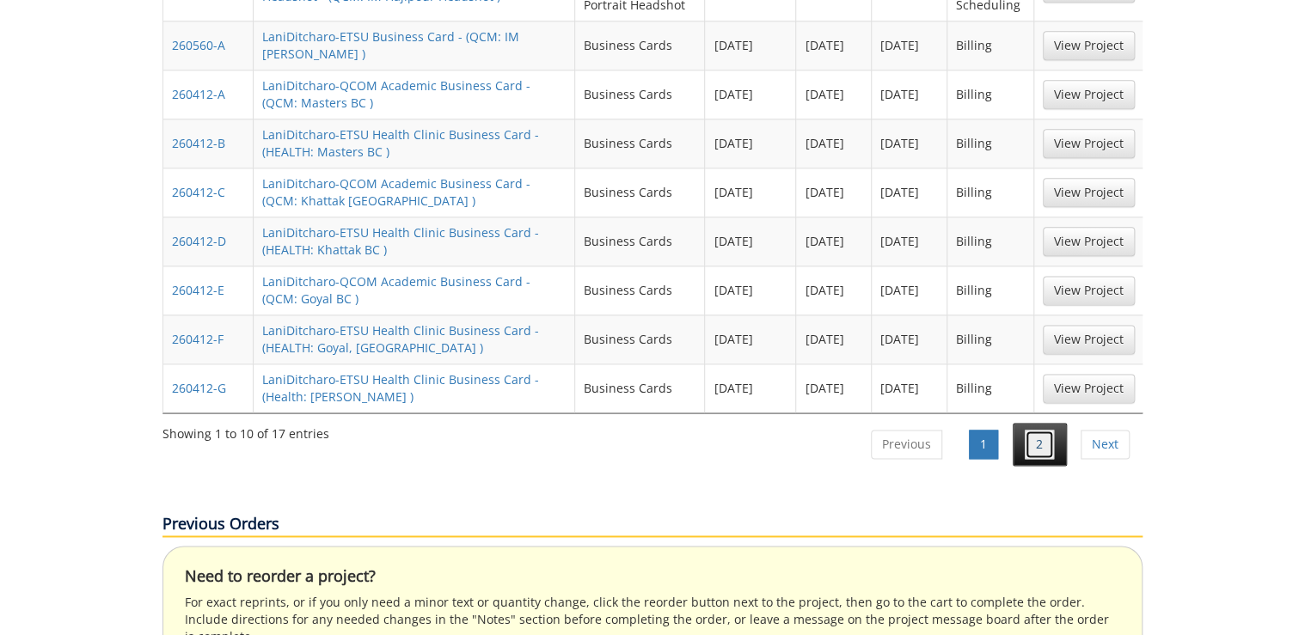
click at [1045, 430] on link "2" at bounding box center [1039, 444] width 29 height 29
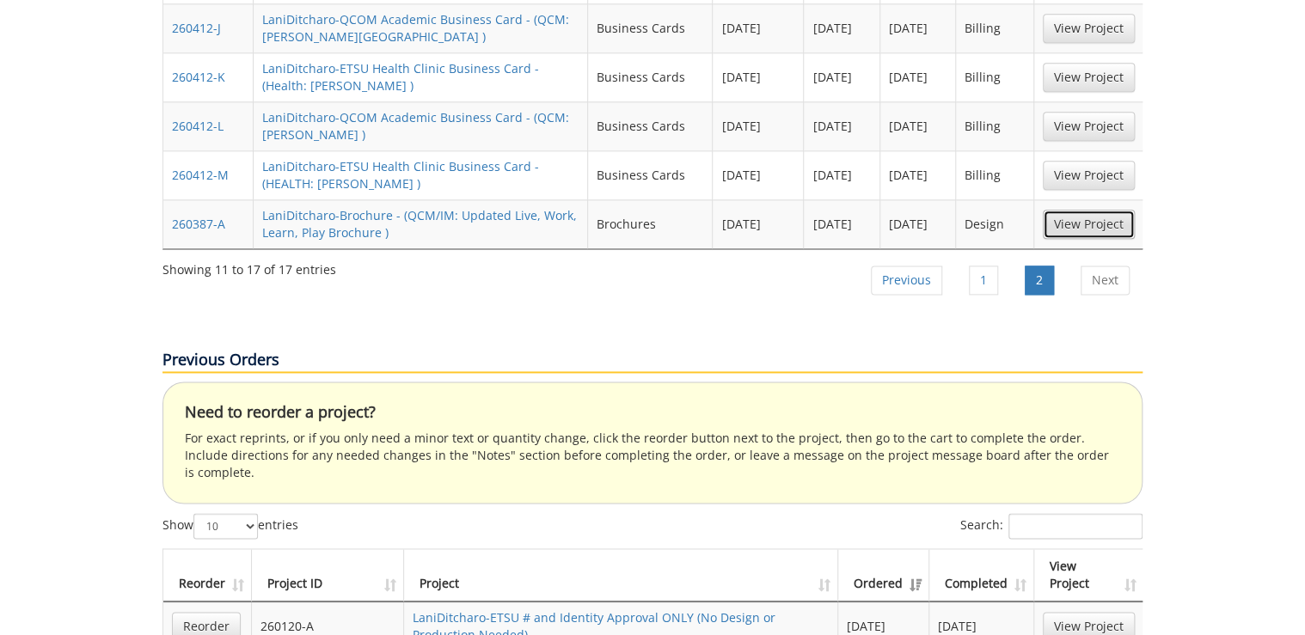
click at [1102, 210] on link "View Project" at bounding box center [1089, 224] width 92 height 29
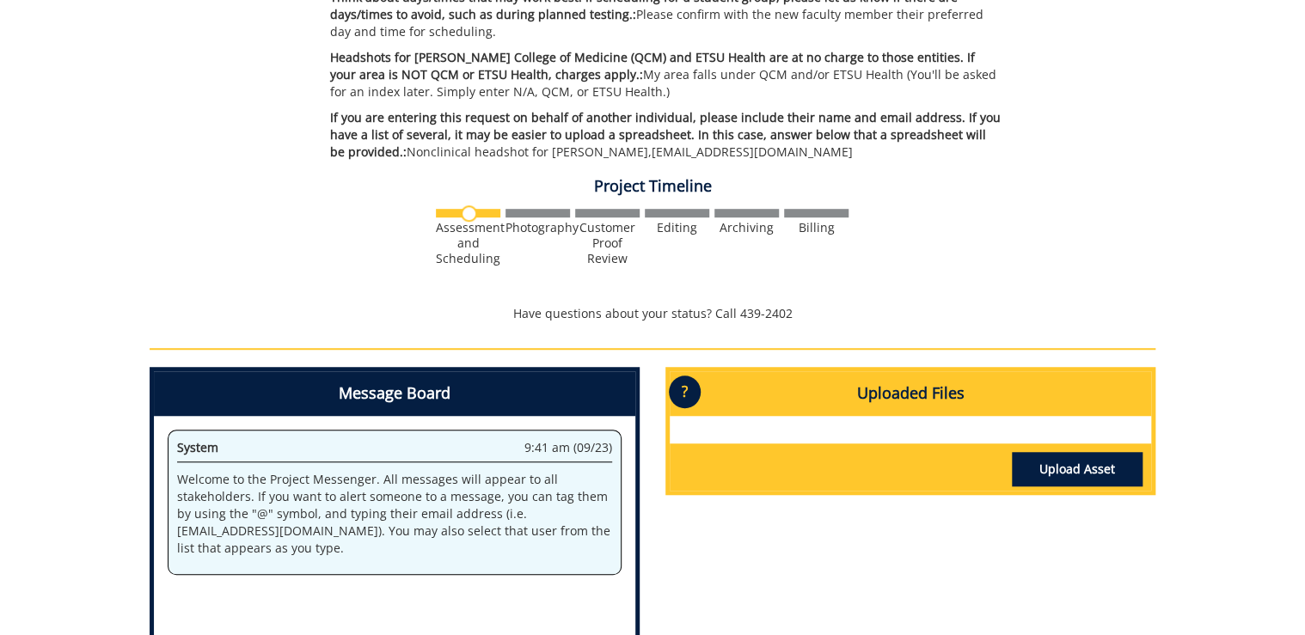
scroll to position [734, 0]
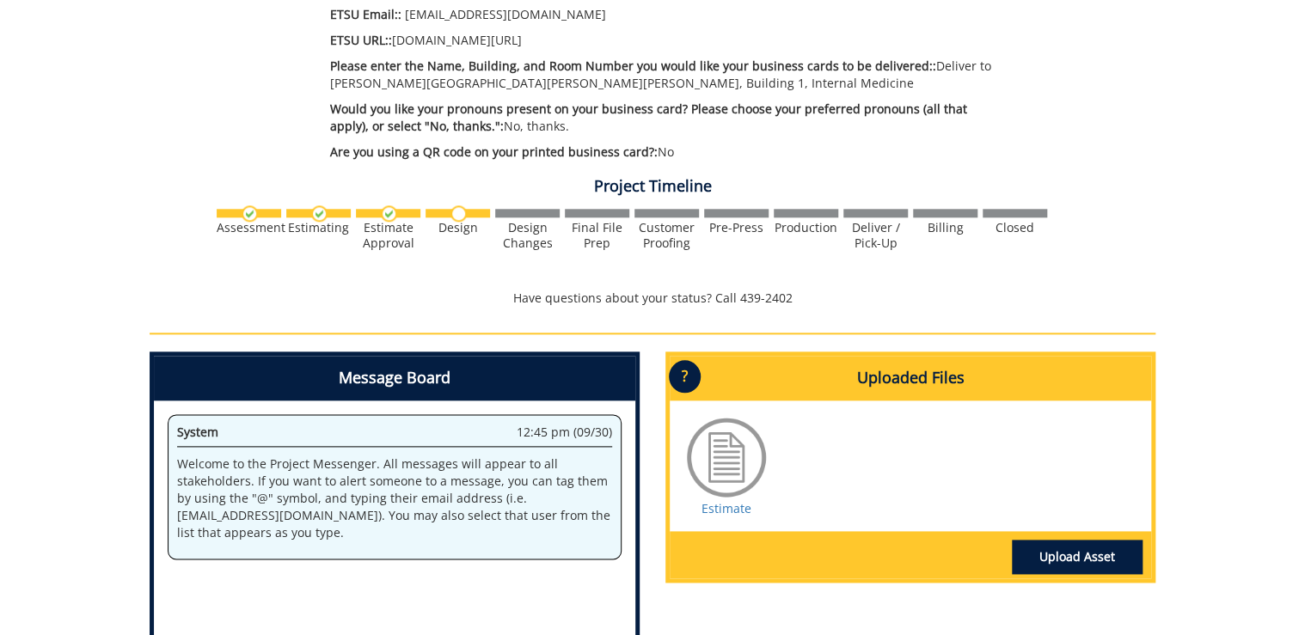
scroll to position [894, 0]
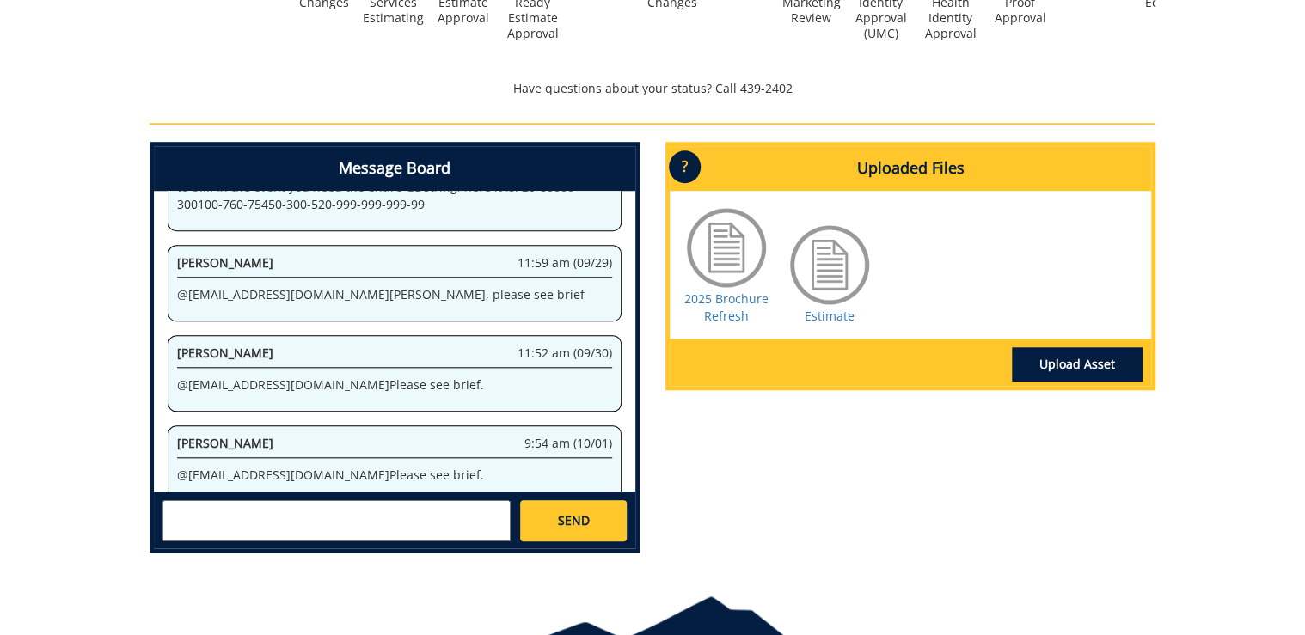
scroll to position [688, 0]
